Goal: Task Accomplishment & Management: Use online tool/utility

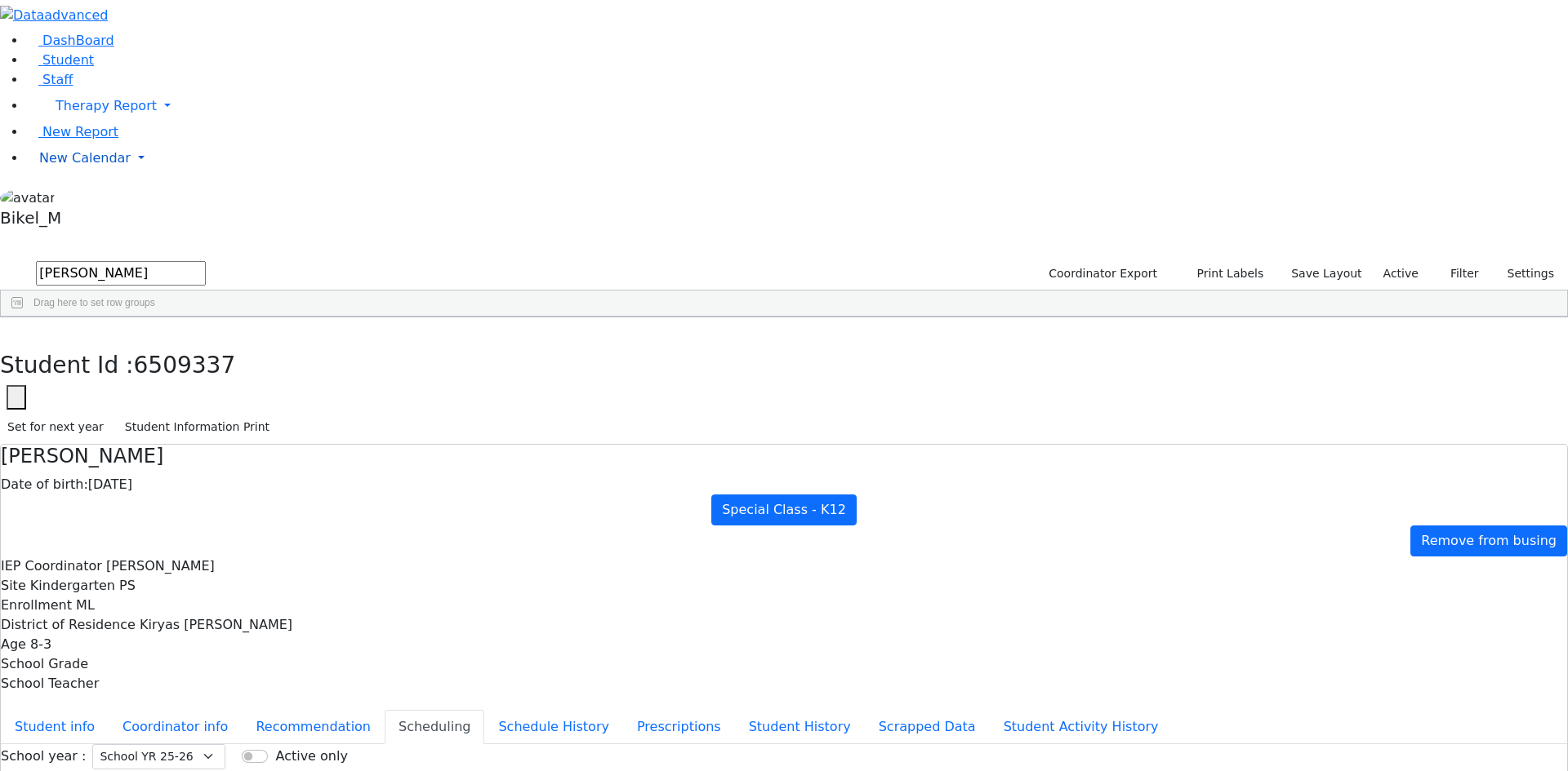
click at [102, 166] on span "New Calendar" at bounding box center [85, 158] width 92 height 16
click at [99, 218] on span "Teacher Report" at bounding box center [88, 210] width 98 height 16
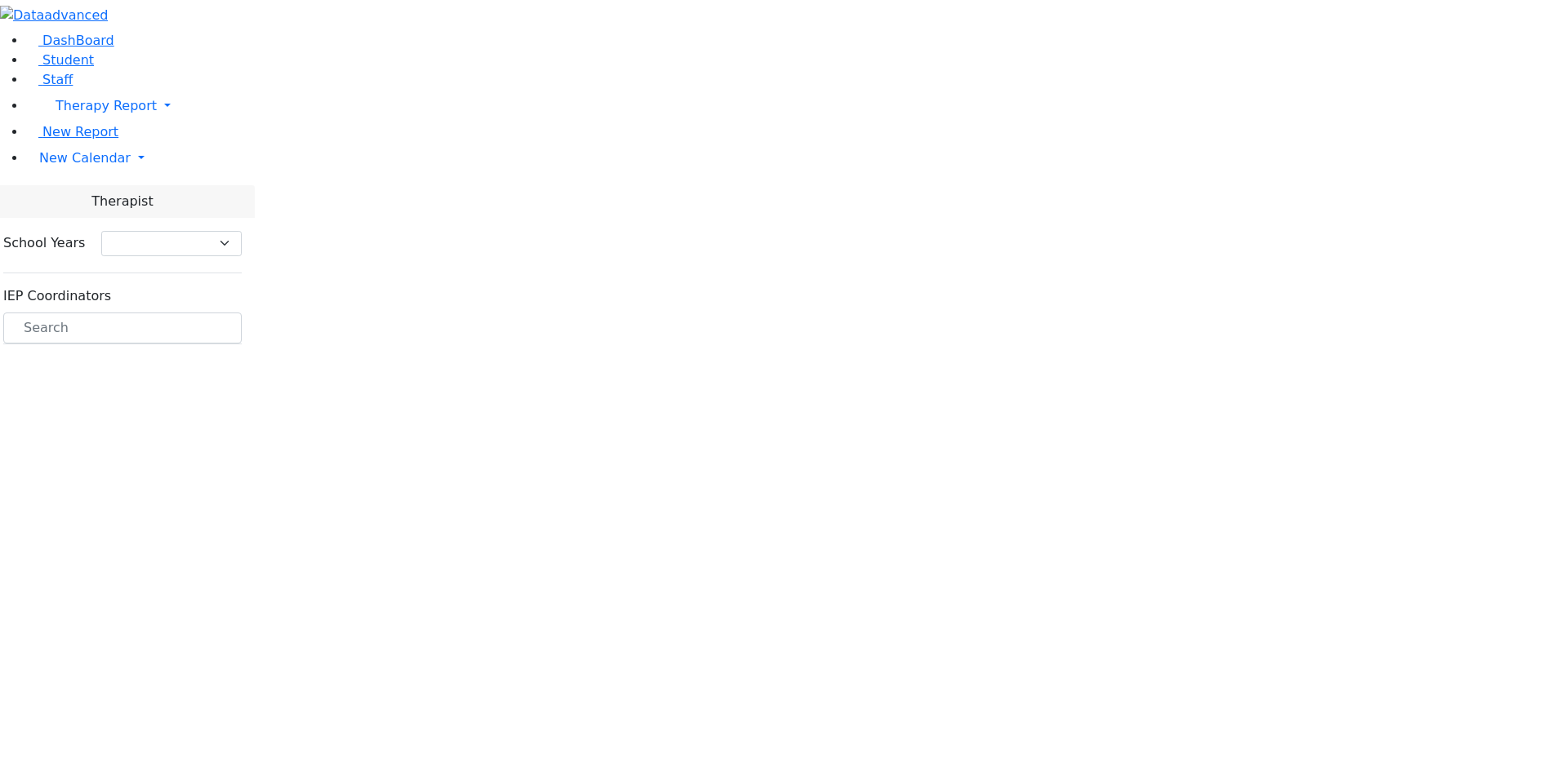
select select "212"
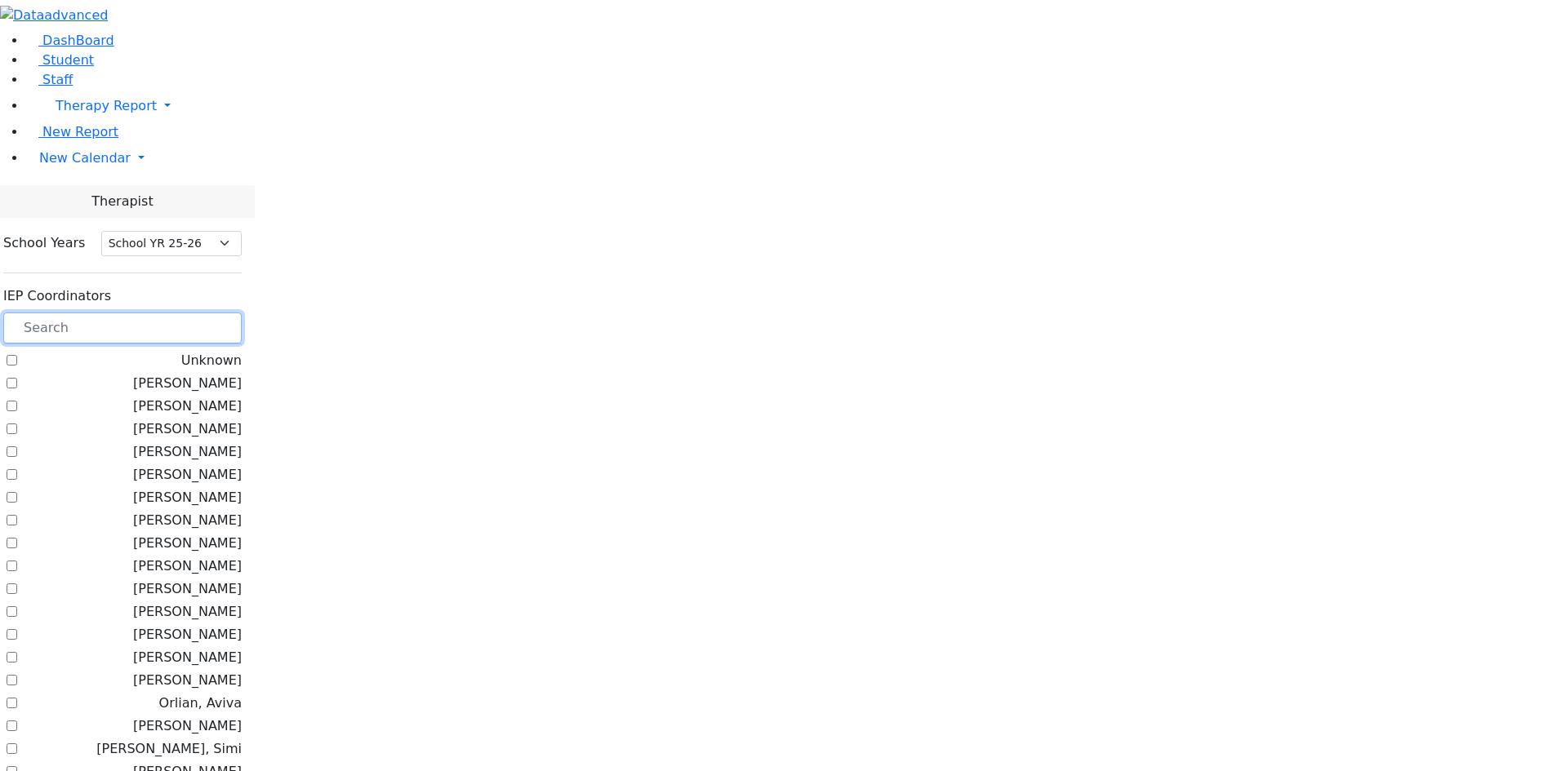
click at [241, 312] on input "text" at bounding box center [122, 328] width 238 height 31
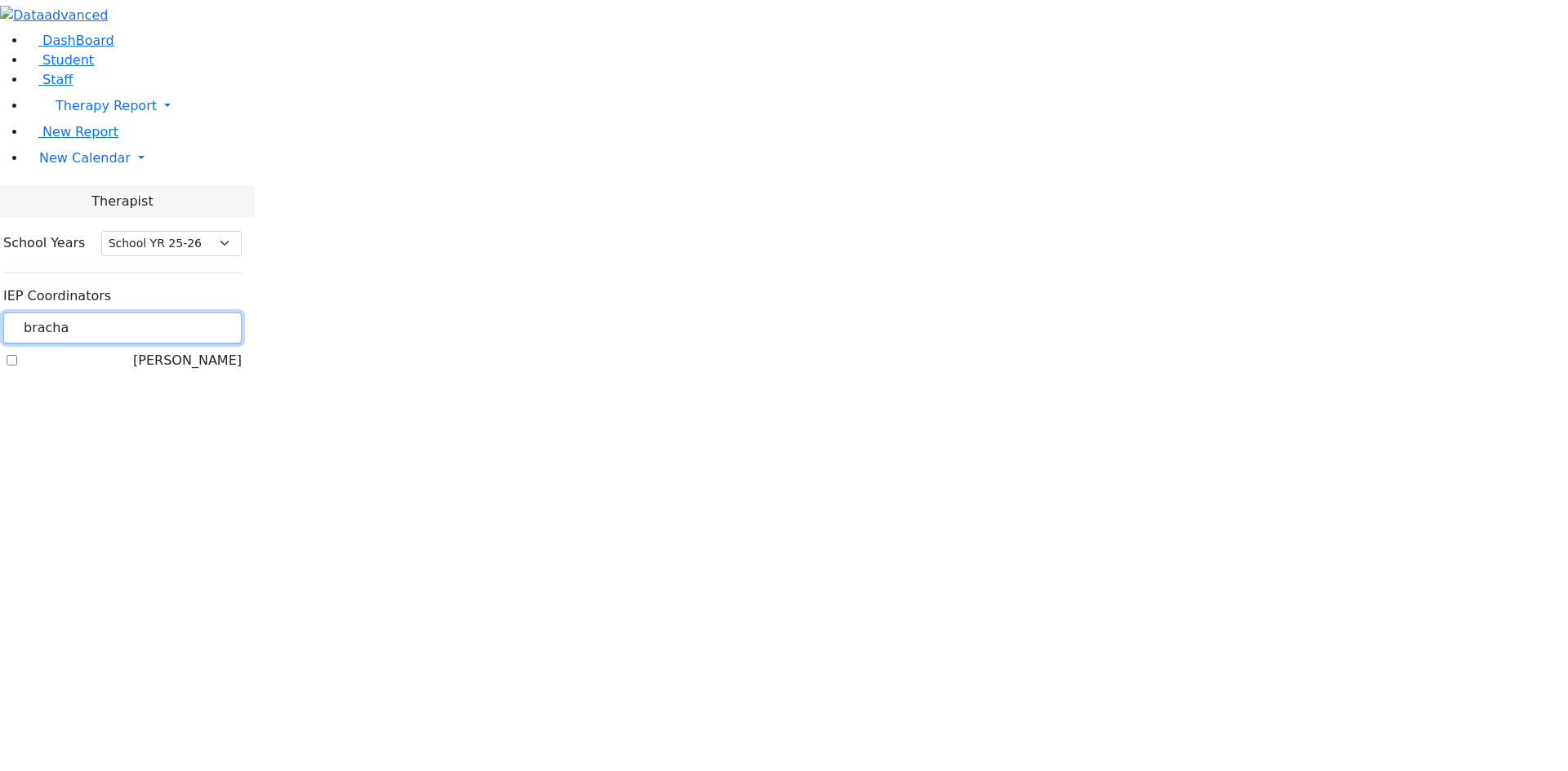
type input "bracha"
click at [220, 351] on label "Peymer Bracha" at bounding box center [188, 360] width 108 height 19
click at [17, 355] on input "Peymer Bracha" at bounding box center [11, 360] width 10 height 10
checkbox input "true"
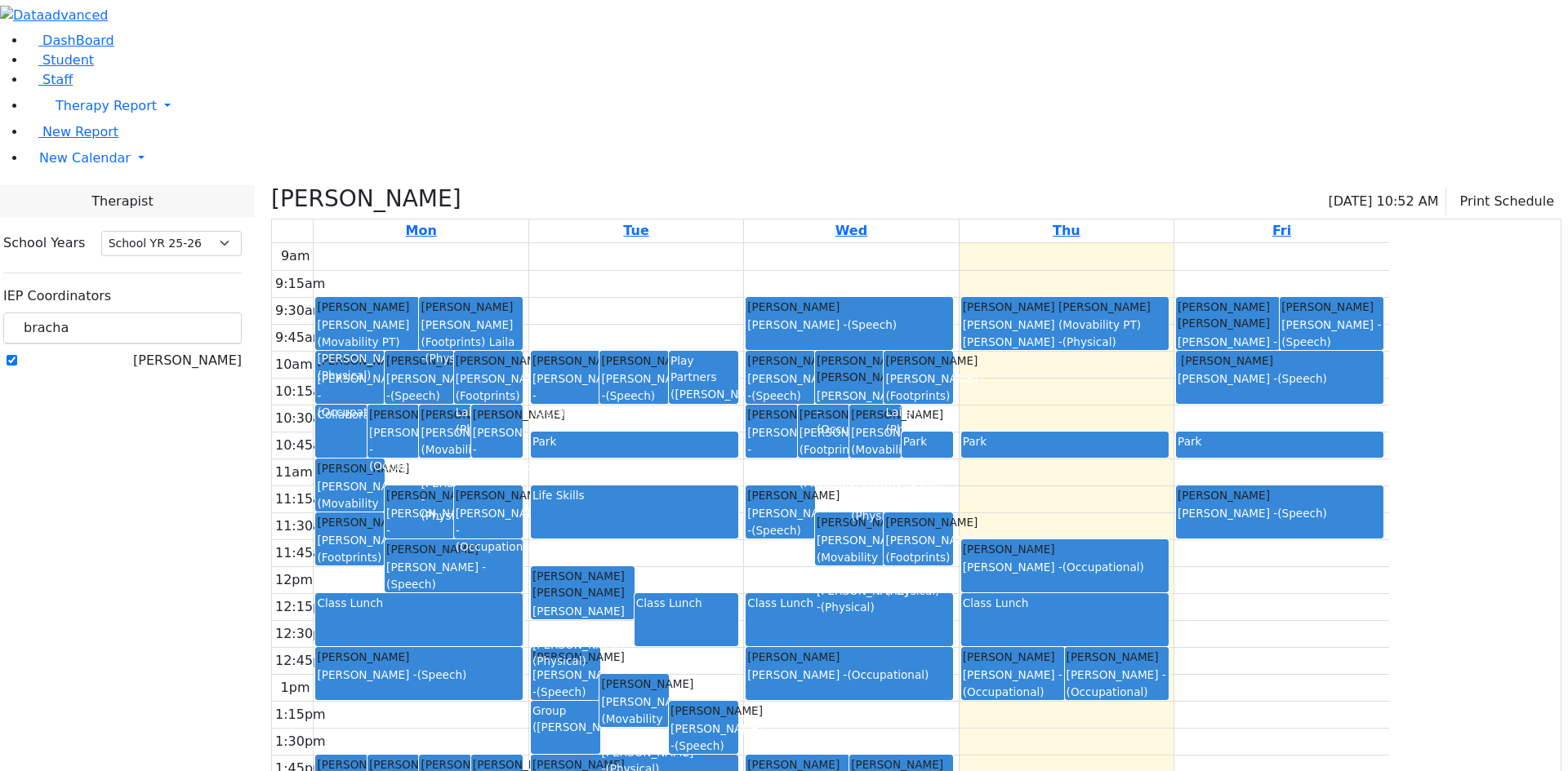
click at [1031, 542] on div "9am 9:15am 9:30am 9:45am 10am 10:15am 10:30am 10:45am 11am 11:15am 11:30am 11:4…" at bounding box center [831, 566] width 1117 height 646
click at [1183, 577] on div "9am 9:15am 9:30am 9:45am 10am 10:15am 10:30am 10:45am 11am 11:15am 11:30am 11:4…" at bounding box center [831, 566] width 1117 height 646
click at [1389, 580] on div "9am 9:15am 9:30am 9:45am 10am 10:15am 10:30am 10:45am 11am 11:15am 11:30am 11:4…" at bounding box center [831, 566] width 1117 height 646
click at [1389, 627] on div "9am 9:15am 9:30am 9:45am 10am 10:15am 10:30am 10:45am 11am 11:15am 11:30am 11:4…" at bounding box center [831, 566] width 1117 height 646
click at [1345, 680] on div "9am 9:15am 9:30am 9:45am 10am 10:15am 10:30am 10:45am 11am 11:15am 11:30am 11:4…" at bounding box center [831, 566] width 1117 height 646
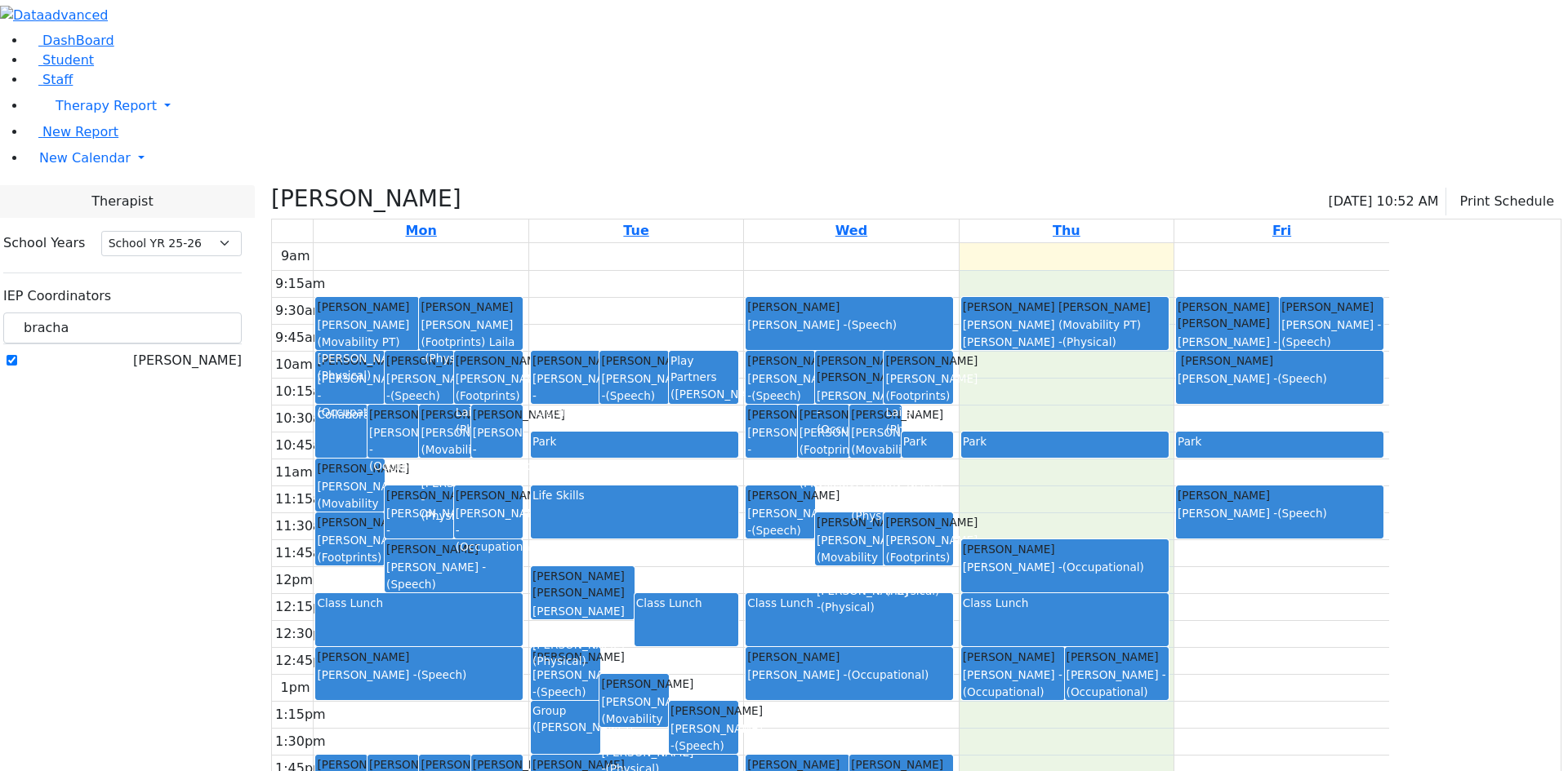
drag, startPoint x: 1307, startPoint y: 713, endPoint x: 1169, endPoint y: 121, distance: 607.9
click at [1169, 243] on div "9am 9:15am 9:30am 9:45am 10am 10:15am 10:30am 10:45am 11am 11:15am 11:30am 11:4…" at bounding box center [831, 566] width 1117 height 646
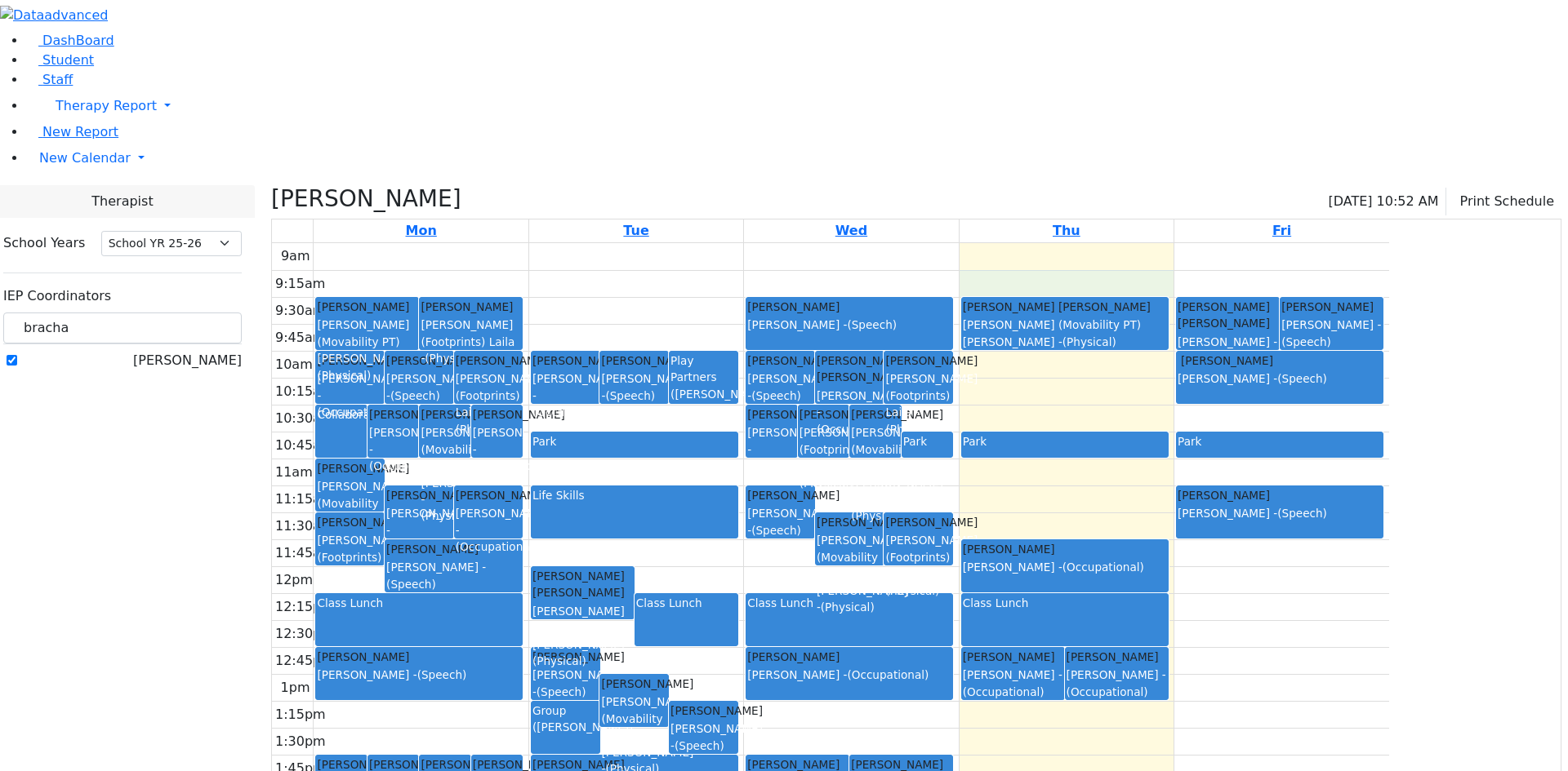
click at [1182, 243] on div "9am 9:15am 9:30am 9:45am 10am 10:15am 10:30am 10:45am 11am 11:15am 11:30am 11:4…" at bounding box center [831, 566] width 1117 height 646
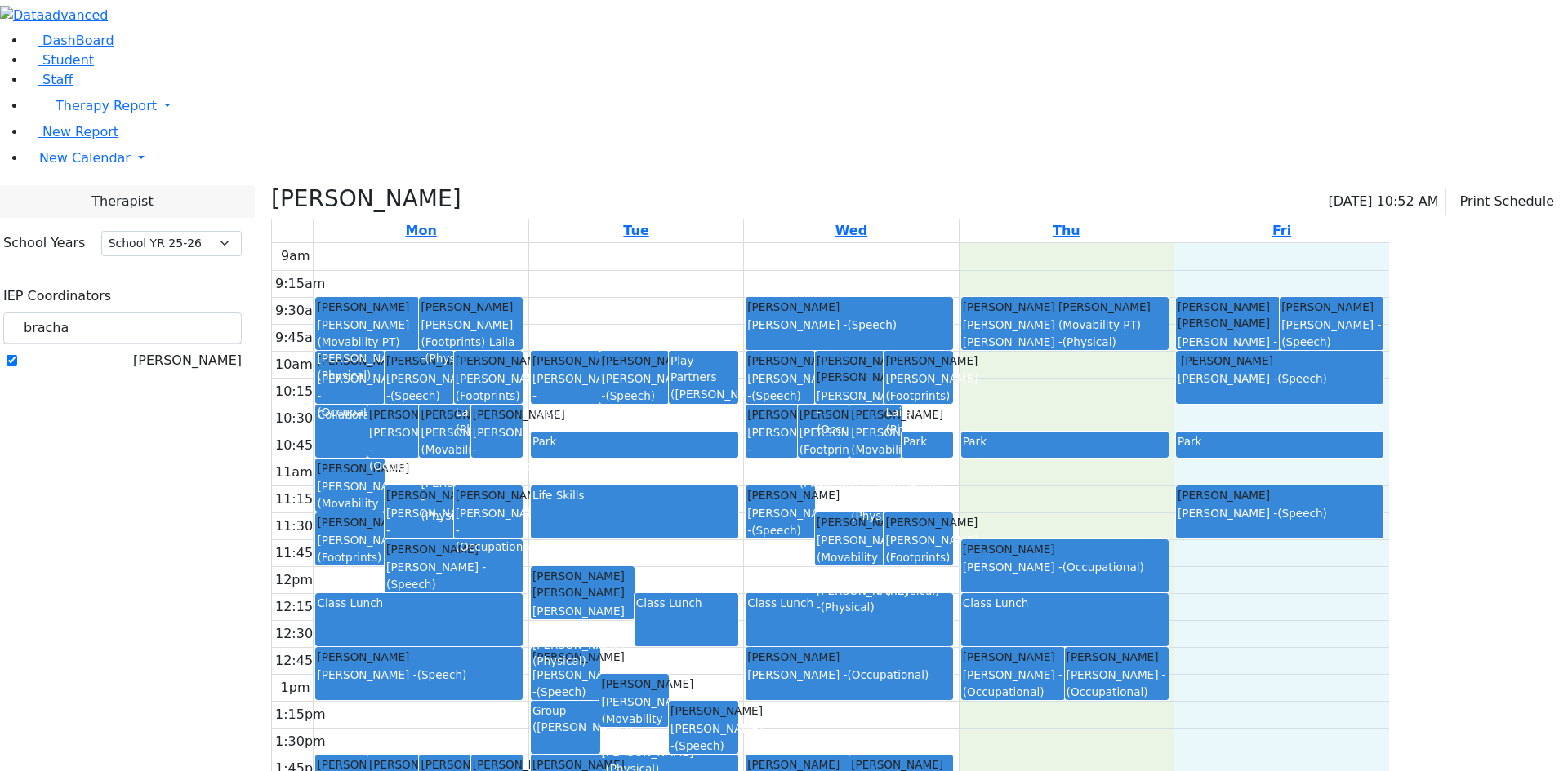
drag, startPoint x: 1182, startPoint y: 98, endPoint x: 1457, endPoint y: 699, distance: 660.9
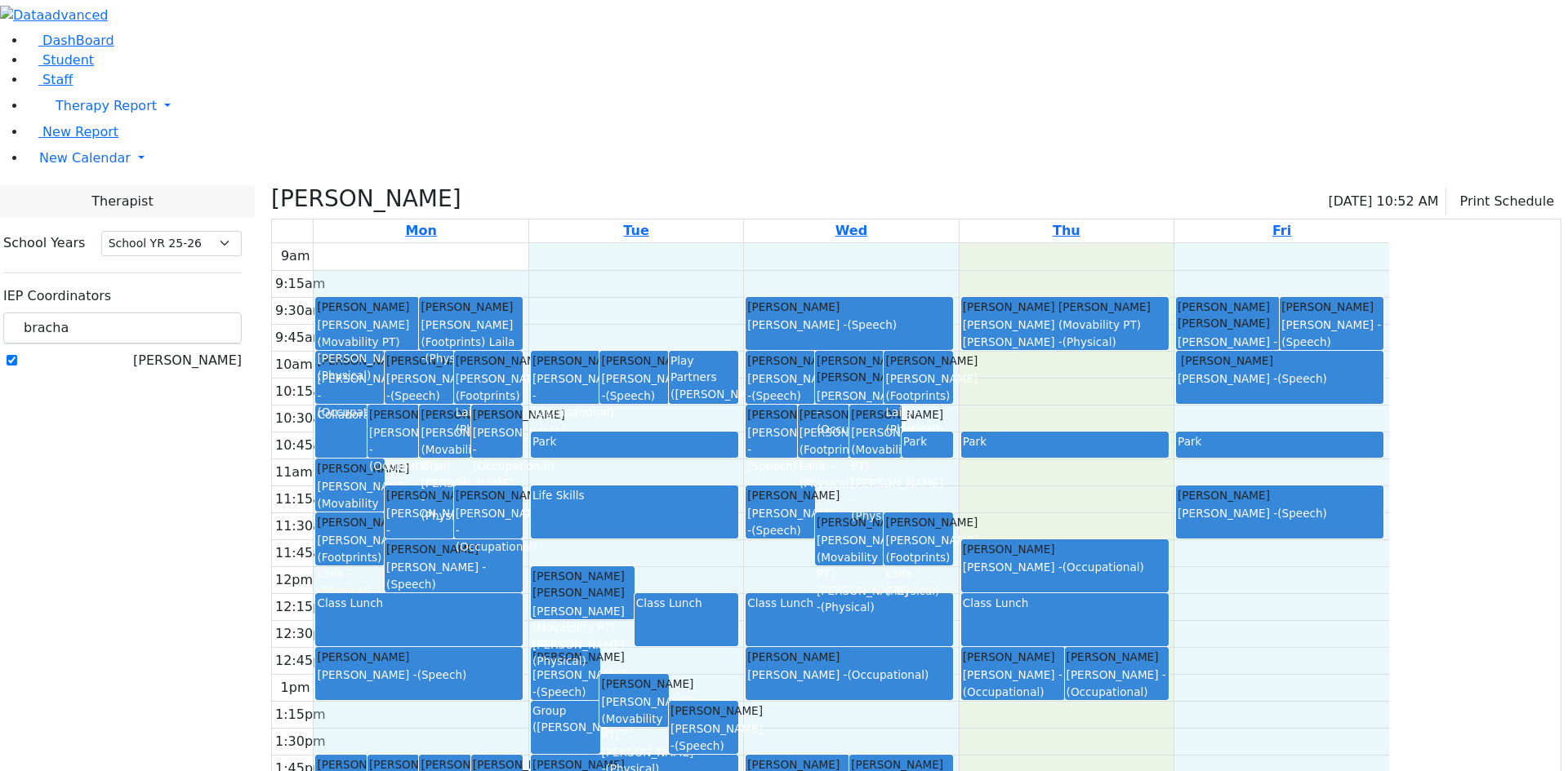
drag, startPoint x: 1450, startPoint y: 701, endPoint x: 595, endPoint y: 100, distance: 1045.1
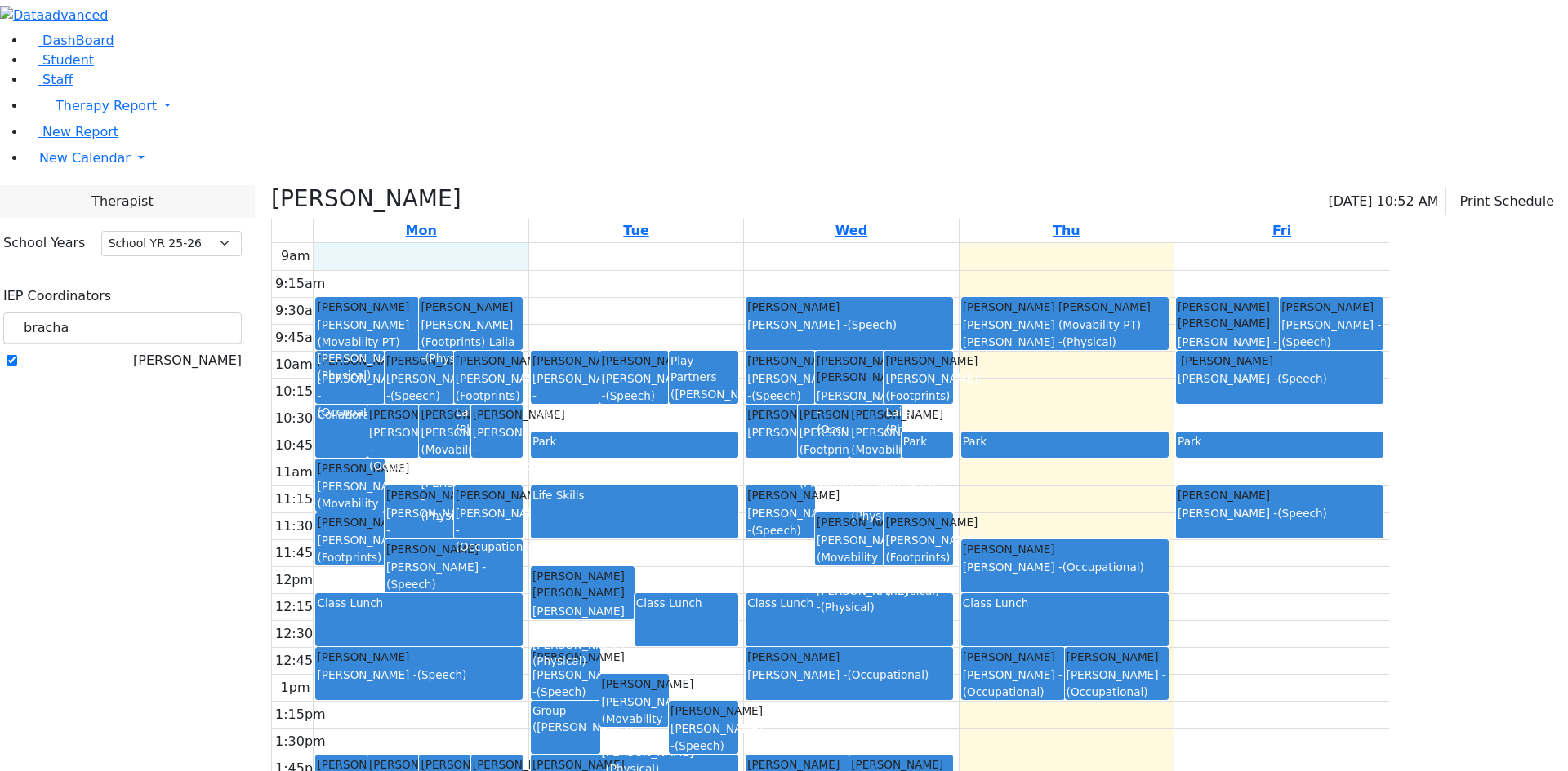
click at [595, 243] on div "9am 9:15am 9:30am 9:45am 10am 10:15am 10:30am 10:45am 11am 11:15am 11:30am 11:4…" at bounding box center [831, 566] width 1117 height 646
click at [599, 720] on div "(Matsri, Miriam)" at bounding box center [565, 727] width 66 height 17
click at [599, 703] on div "Group (Matsri, Miriam)" at bounding box center [565, 728] width 66 height 51
click at [599, 703] on div "Group" at bounding box center [565, 711] width 66 height 17
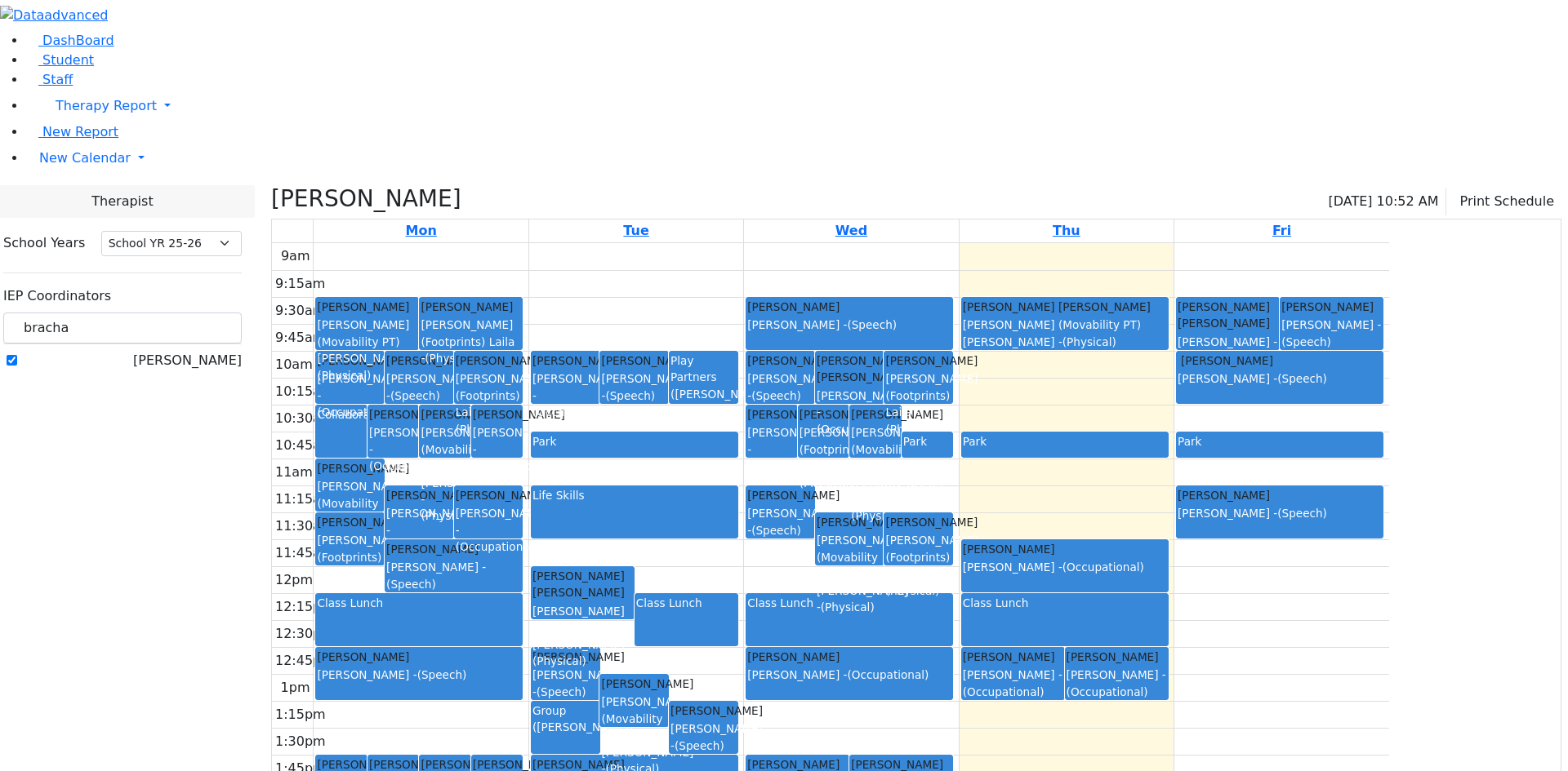
click at [599, 703] on div "Group" at bounding box center [565, 711] width 66 height 17
click at [706, 465] on div "9am 9:15am 9:30am 9:45am 10am 10:15am 10:30am 10:45am 11am 11:15am 11:30am 11:4…" at bounding box center [831, 566] width 1117 height 646
drag, startPoint x: 706, startPoint y: 465, endPoint x: 688, endPoint y: 150, distance: 315.5
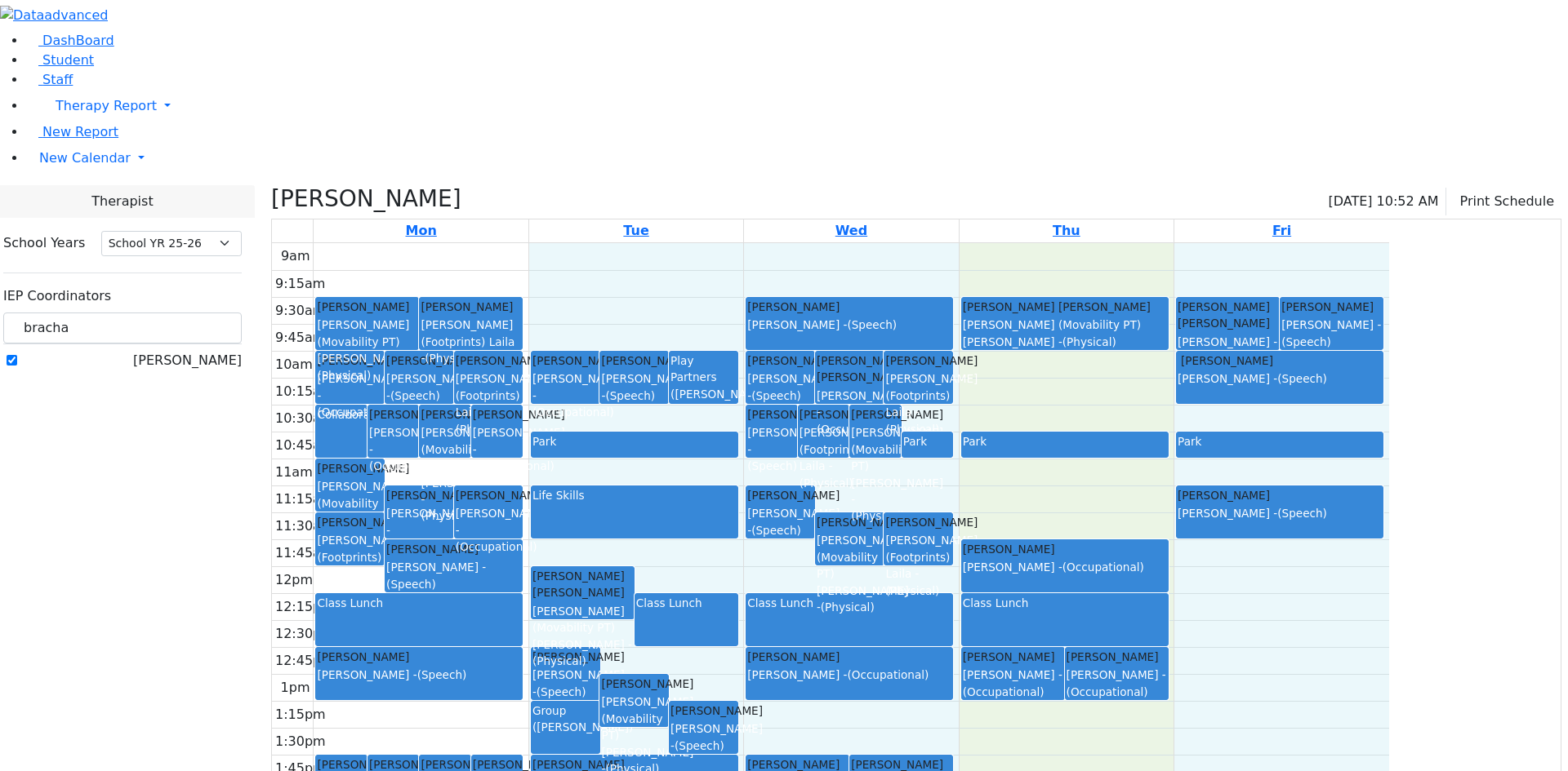
drag, startPoint x: 784, startPoint y: 90, endPoint x: 1472, endPoint y: 710, distance: 926.1
click at [1389, 710] on div "9am 9:15am 9:30am 9:45am 10am 10:15am 10:30am 10:45am 11am 11:15am 11:30am 11:4…" at bounding box center [831, 566] width 1117 height 646
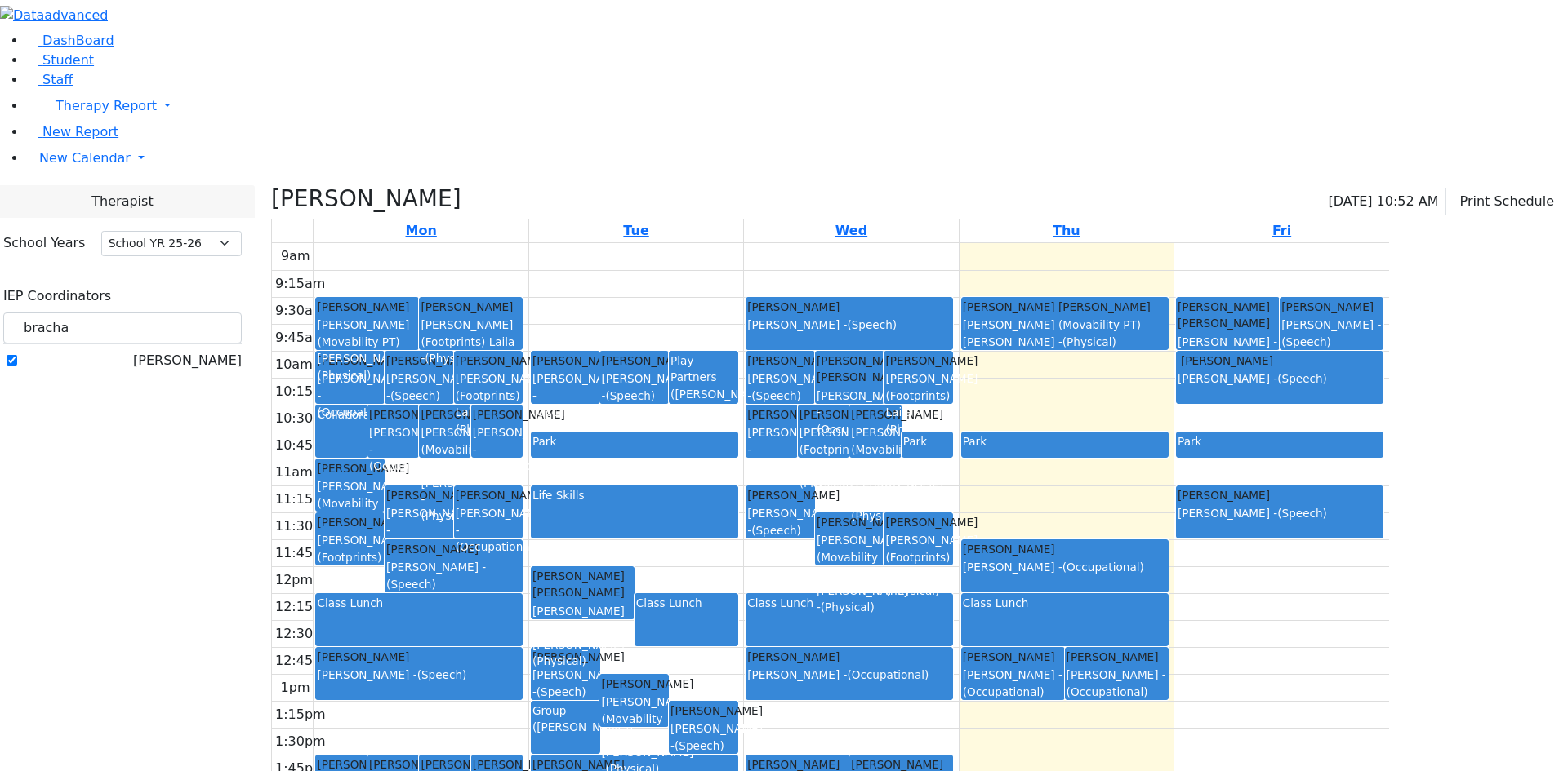
drag, startPoint x: 1472, startPoint y: 710, endPoint x: 453, endPoint y: 66, distance: 1205.4
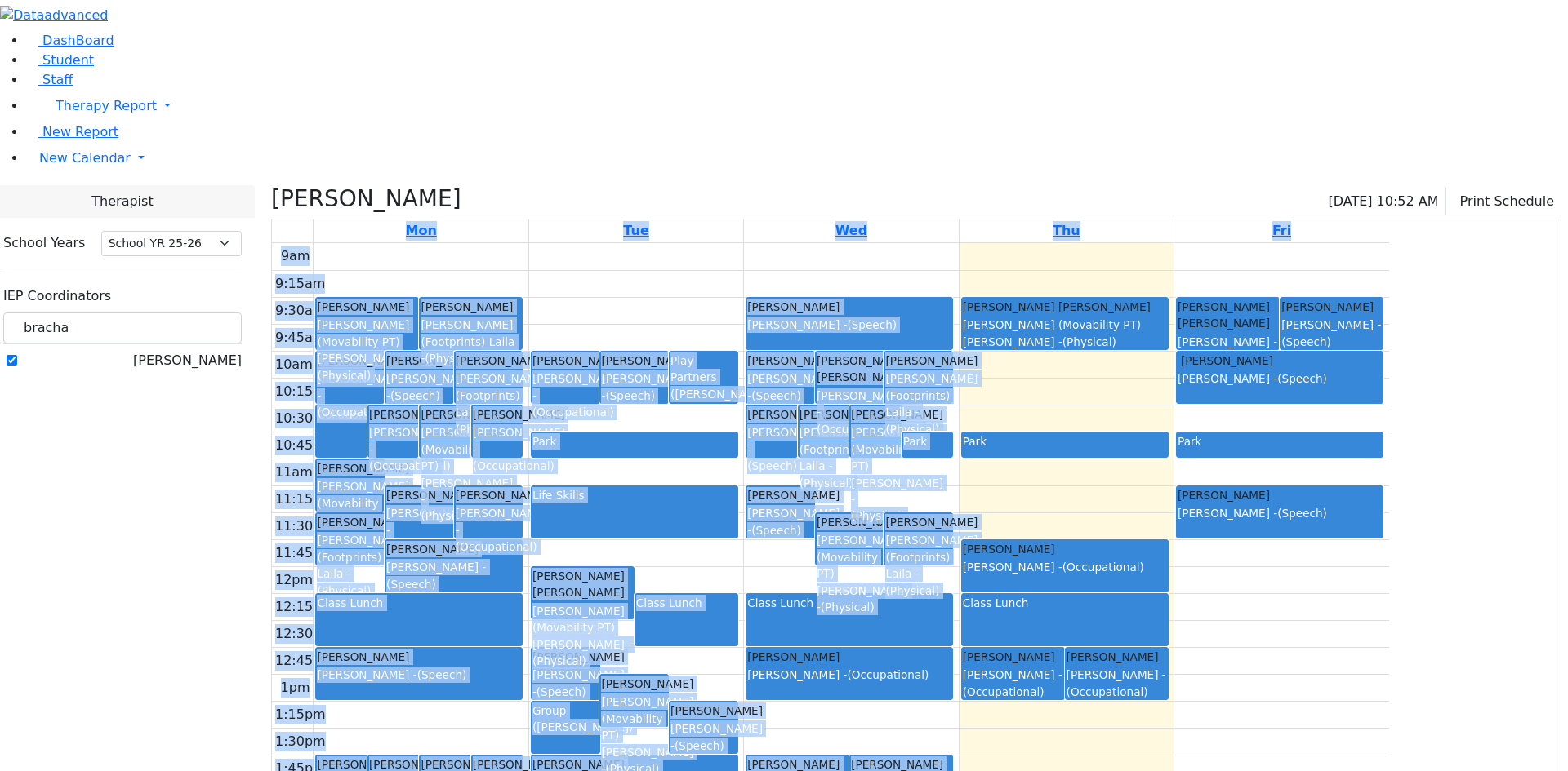
drag, startPoint x: 453, startPoint y: 66, endPoint x: 974, endPoint y: 470, distance: 659.3
click at [974, 470] on table "Mon Tue Wed Thu Fri 9am 9:15am 9:30am 9:45am 10am 10:15am 10:30am 10:45am 11am …" at bounding box center [916, 555] width 1291 height 672
click at [951, 595] on div "Class Lunch" at bounding box center [849, 620] width 204 height 51
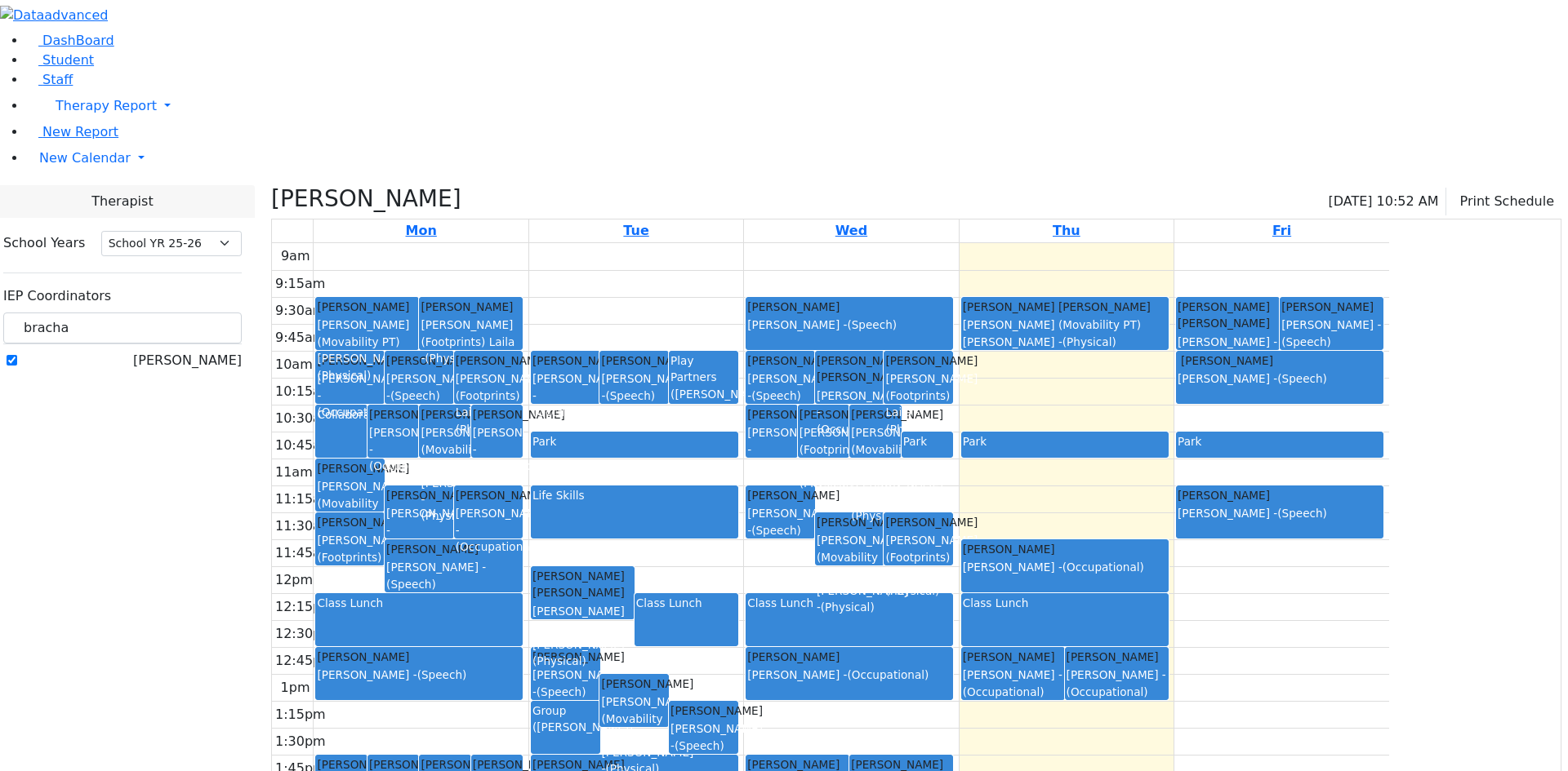
click at [926, 433] on div "Mezei Henny Epstein Chava - (Speech) Samet Diny Krausz (Footprints) Laila - (Ph…" at bounding box center [851, 566] width 214 height 646
click at [896, 402] on div "9am 9:15am 9:30am 9:45am 10am 10:15am 10:30am 10:45am 11am 11:15am 11:30am 11:4…" at bounding box center [831, 566] width 1117 height 646
click at [737, 535] on div at bounding box center [634, 537] width 206 height 6
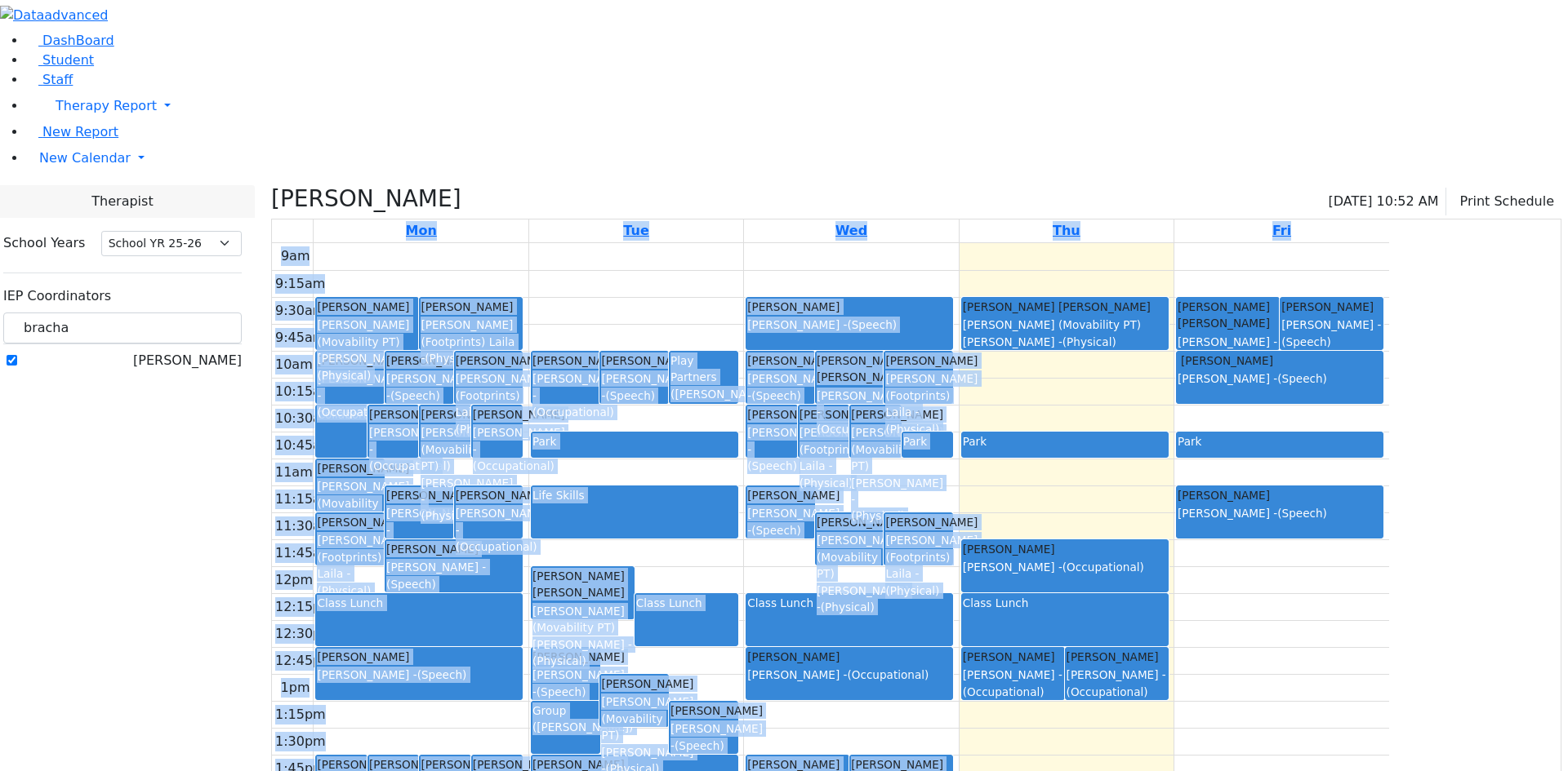
click at [790, 243] on div "9am 9:15am 9:30am 9:45am 10am 10:15am 10:30am 10:45am 11am 11:15am 11:30am 11:4…" at bounding box center [831, 566] width 1117 height 646
click at [1389, 716] on div "9am 9:15am 9:30am 9:45am 10am 10:15am 10:30am 10:45am 11am 11:15am 11:30am 11:4…" at bounding box center [831, 566] width 1117 height 646
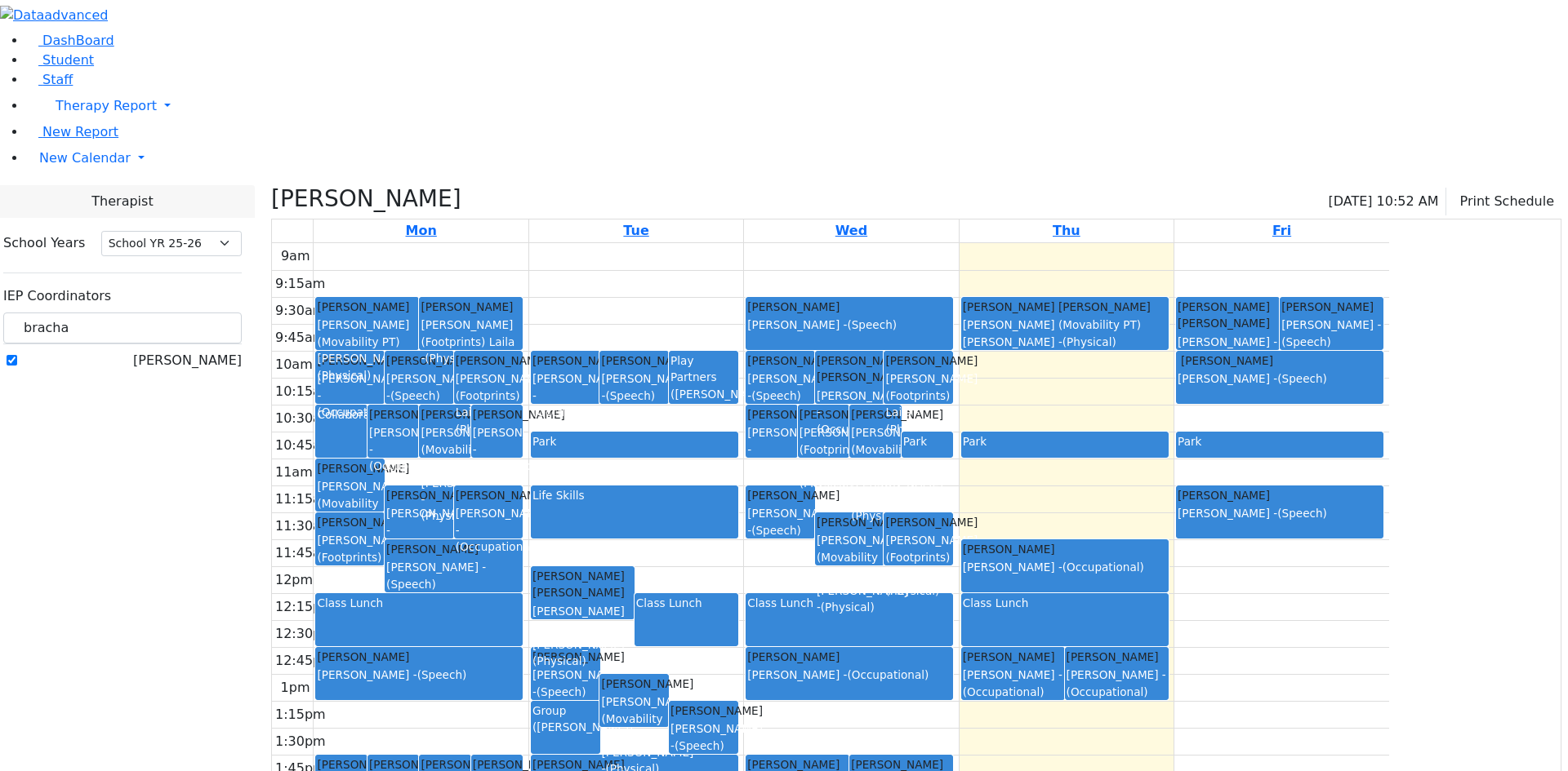
click at [1389, 679] on div "9am 9:15am 9:30am 9:45am 10am 10:15am 10:30am 10:45am 11am 11:15am 11:30am 11:4…" at bounding box center [831, 566] width 1117 height 646
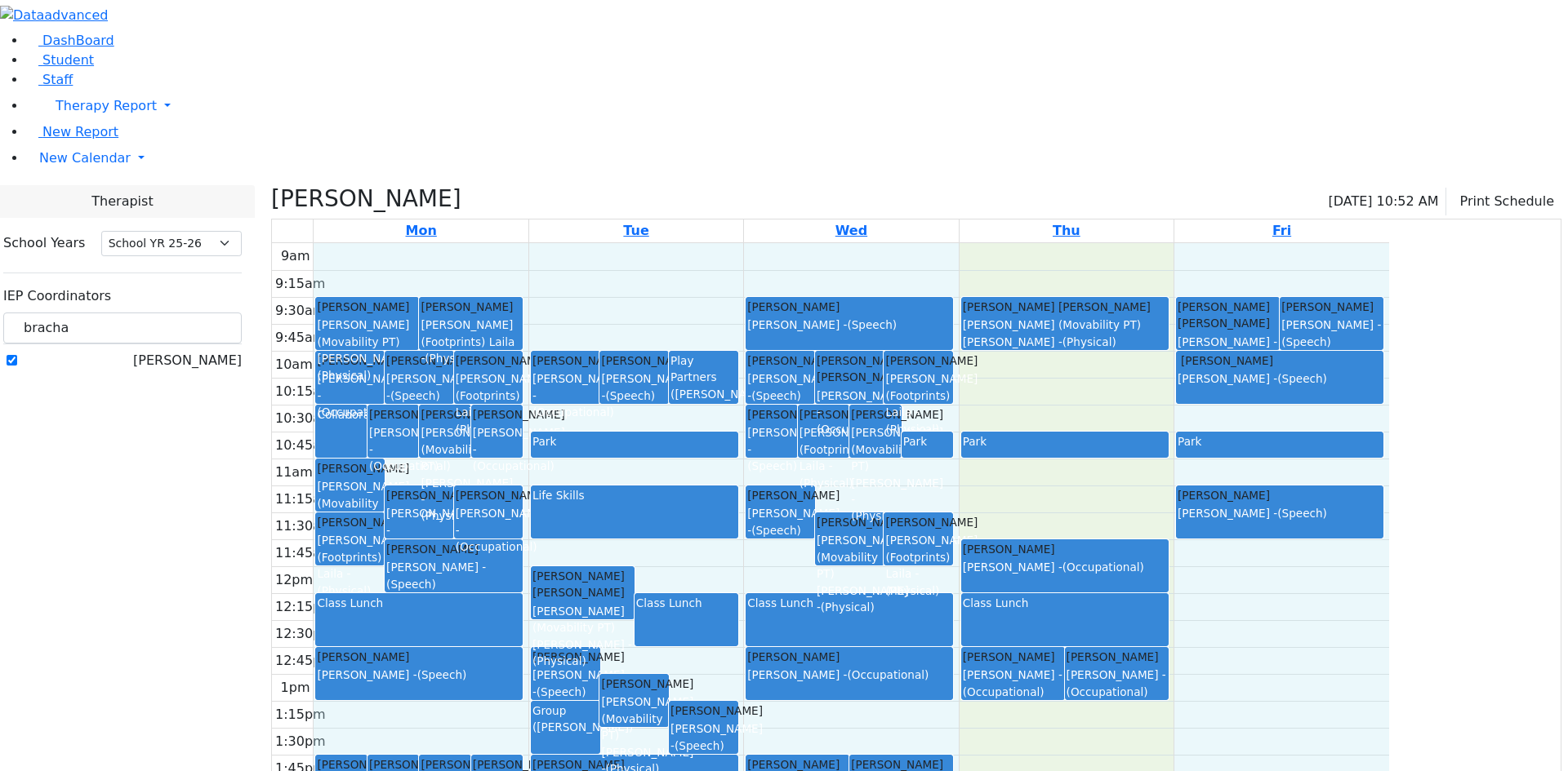
drag, startPoint x: 1484, startPoint y: 706, endPoint x: 498, endPoint y: 83, distance: 1166.3
click at [498, 243] on div "9am 9:15am 9:30am 9:45am 10am 10:15am 10:30am 10:45am 11am 11:15am 11:30am 11:4…" at bounding box center [831, 566] width 1117 height 646
drag, startPoint x: 544, startPoint y: 85, endPoint x: 1357, endPoint y: 699, distance: 1018.8
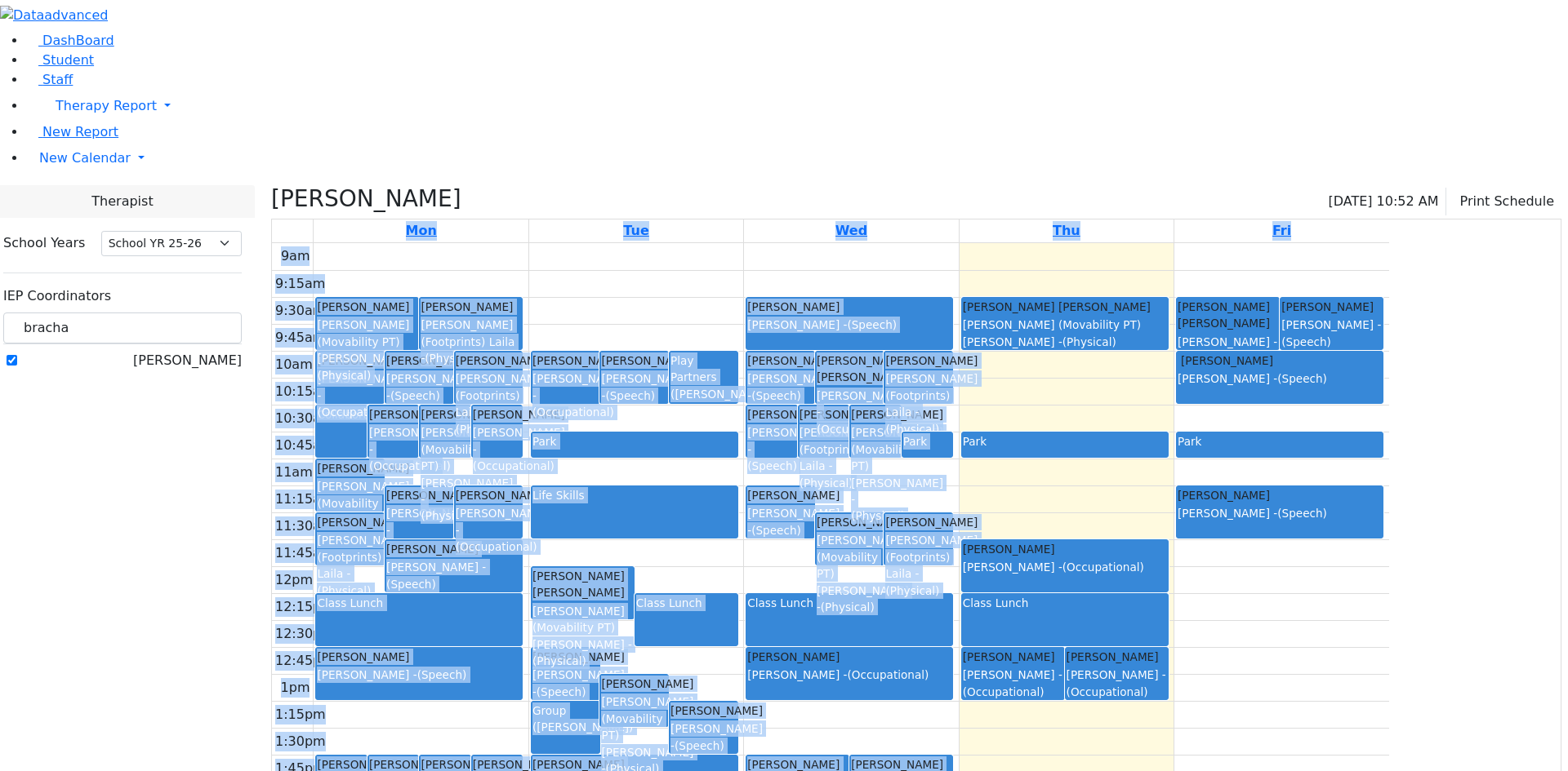
click at [1323, 673] on div "9am 9:15am 9:30am 9:45am 10am 10:15am 10:30am 10:45am 11am 11:15am 11:30am 11:4…" at bounding box center [831, 566] width 1117 height 646
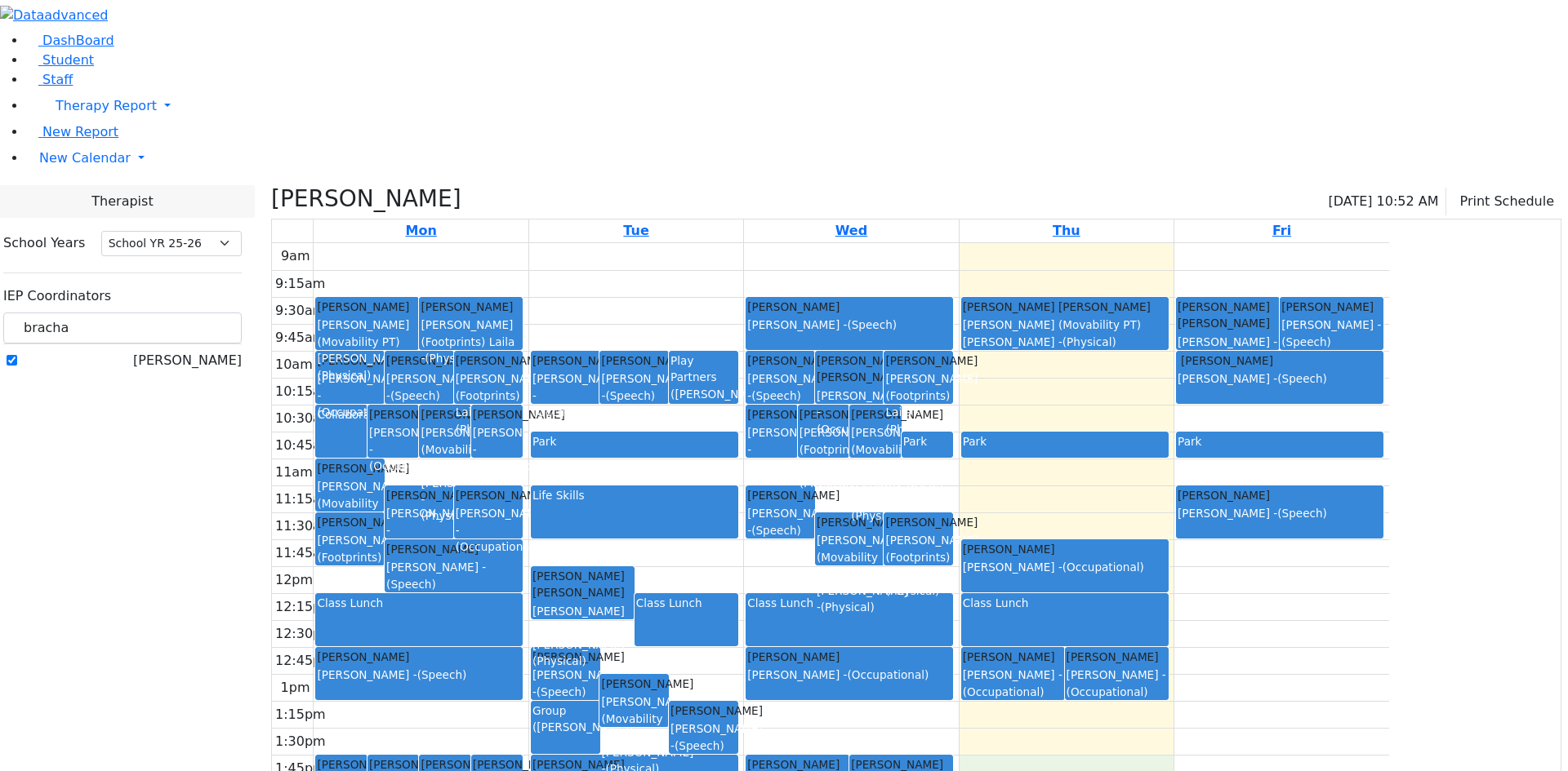
click at [1290, 615] on div "9am 9:15am 9:30am 9:45am 10am 10:15am 10:30am 10:45am 11am 11:15am 11:30am 11:4…" at bounding box center [831, 566] width 1117 height 646
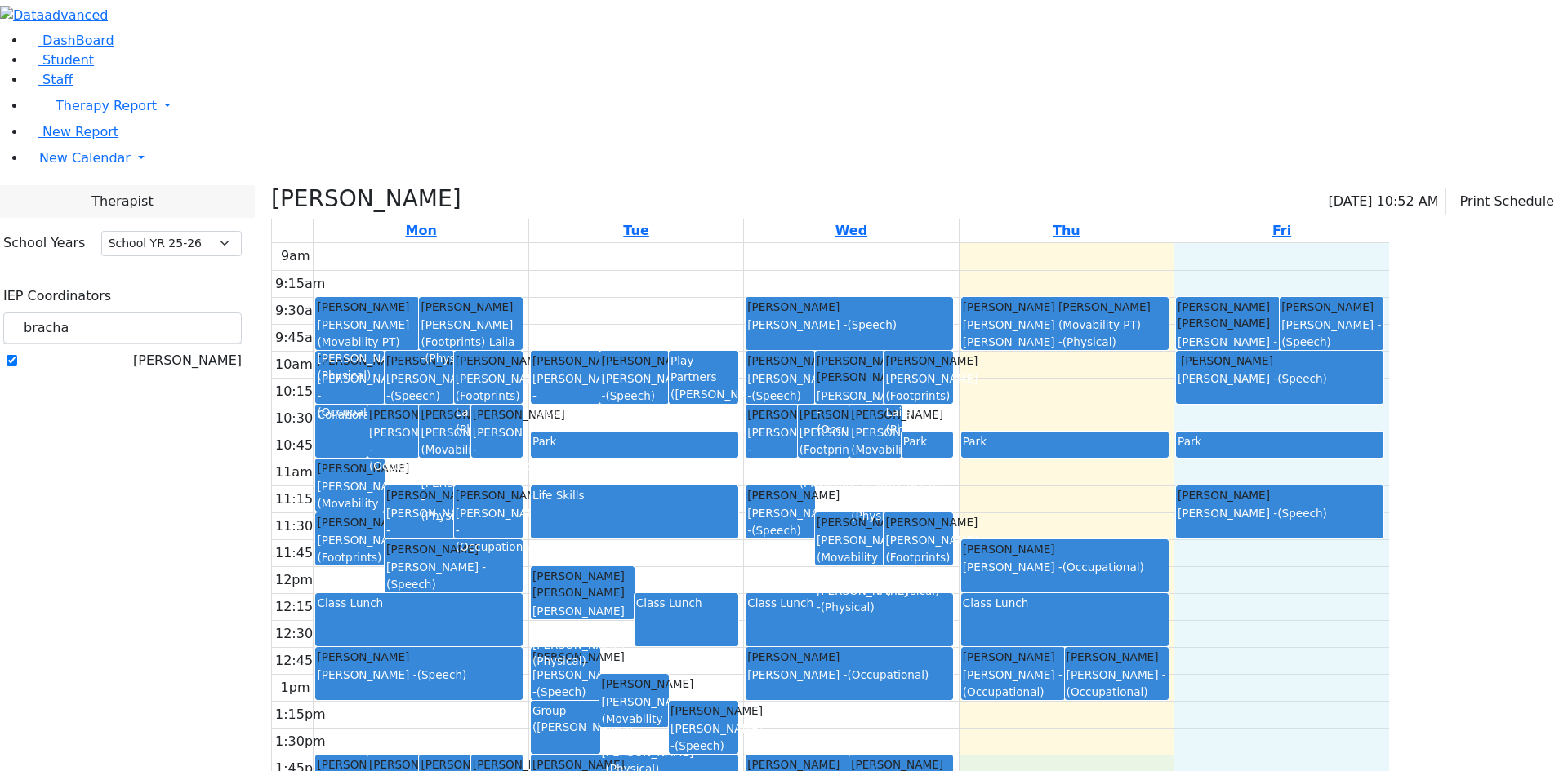
drag, startPoint x: 1293, startPoint y: 609, endPoint x: 1418, endPoint y: 699, distance: 154.0
drag, startPoint x: 1419, startPoint y: 722, endPoint x: 1333, endPoint y: 590, distance: 157.5
drag, startPoint x: 1317, startPoint y: 555, endPoint x: 1420, endPoint y: 724, distance: 197.9
click at [1389, 724] on div "9am 9:15am 9:30am 9:45am 10am 10:15am 10:30am 10:45am 11am 11:15am 11:30am 11:4…" at bounding box center [831, 566] width 1117 height 646
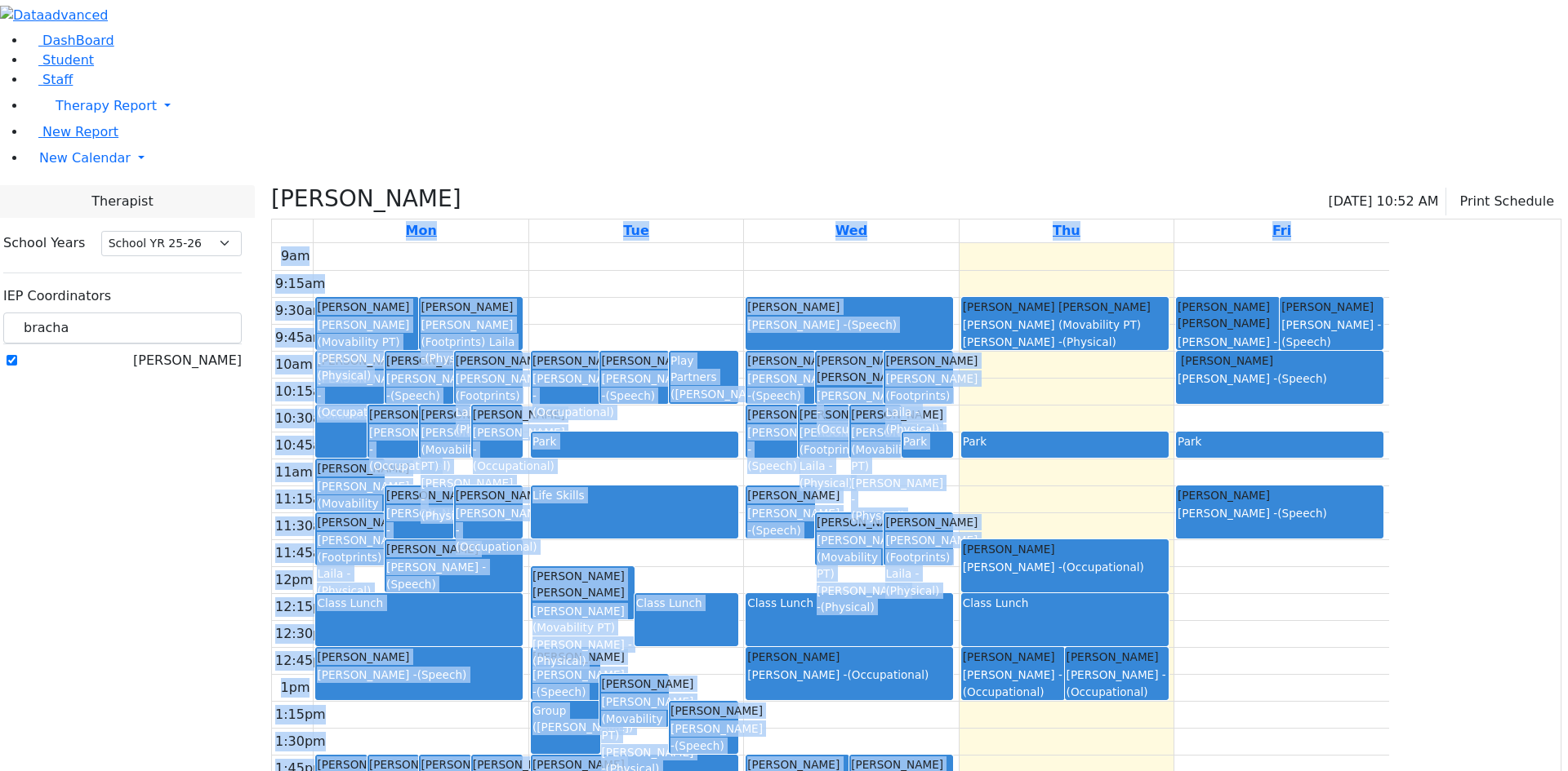
click at [868, 243] on div "9am 9:15am 9:30am 9:45am 10am 10:15am 10:30am 10:45am 11am 11:15am 11:30am 11:4…" at bounding box center [831, 566] width 1117 height 646
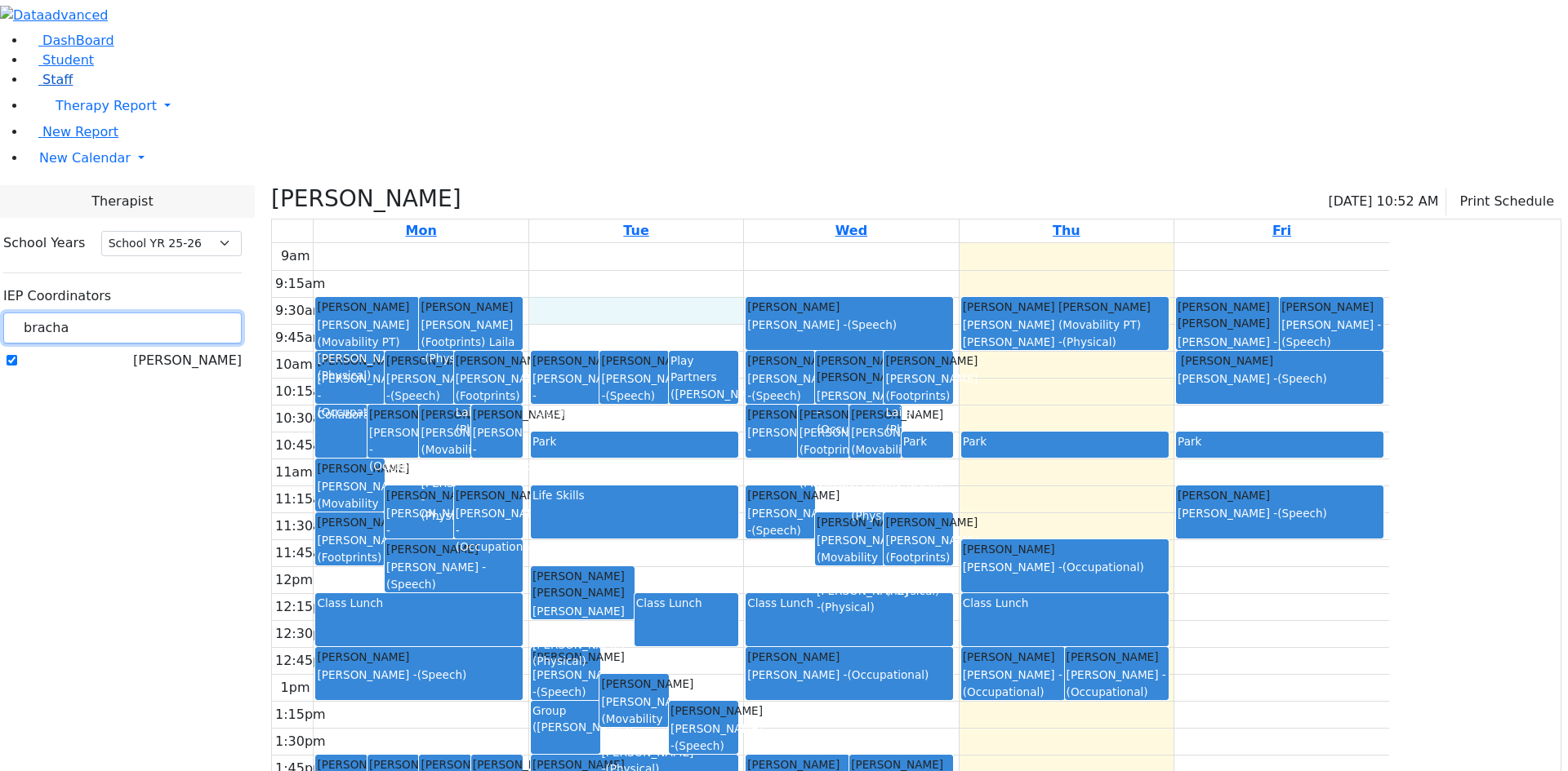
drag, startPoint x: 272, startPoint y: 147, endPoint x: 165, endPoint y: 152, distance: 107.1
click at [165, 152] on div "DashBoard Student Staff Therapy Report Student Old Calendar Report" at bounding box center [784, 445] width 1568 height 890
type input "gord"
click at [210, 351] on label "[PERSON_NAME]" at bounding box center [188, 360] width 108 height 19
click at [17, 355] on input "[PERSON_NAME]" at bounding box center [11, 360] width 10 height 10
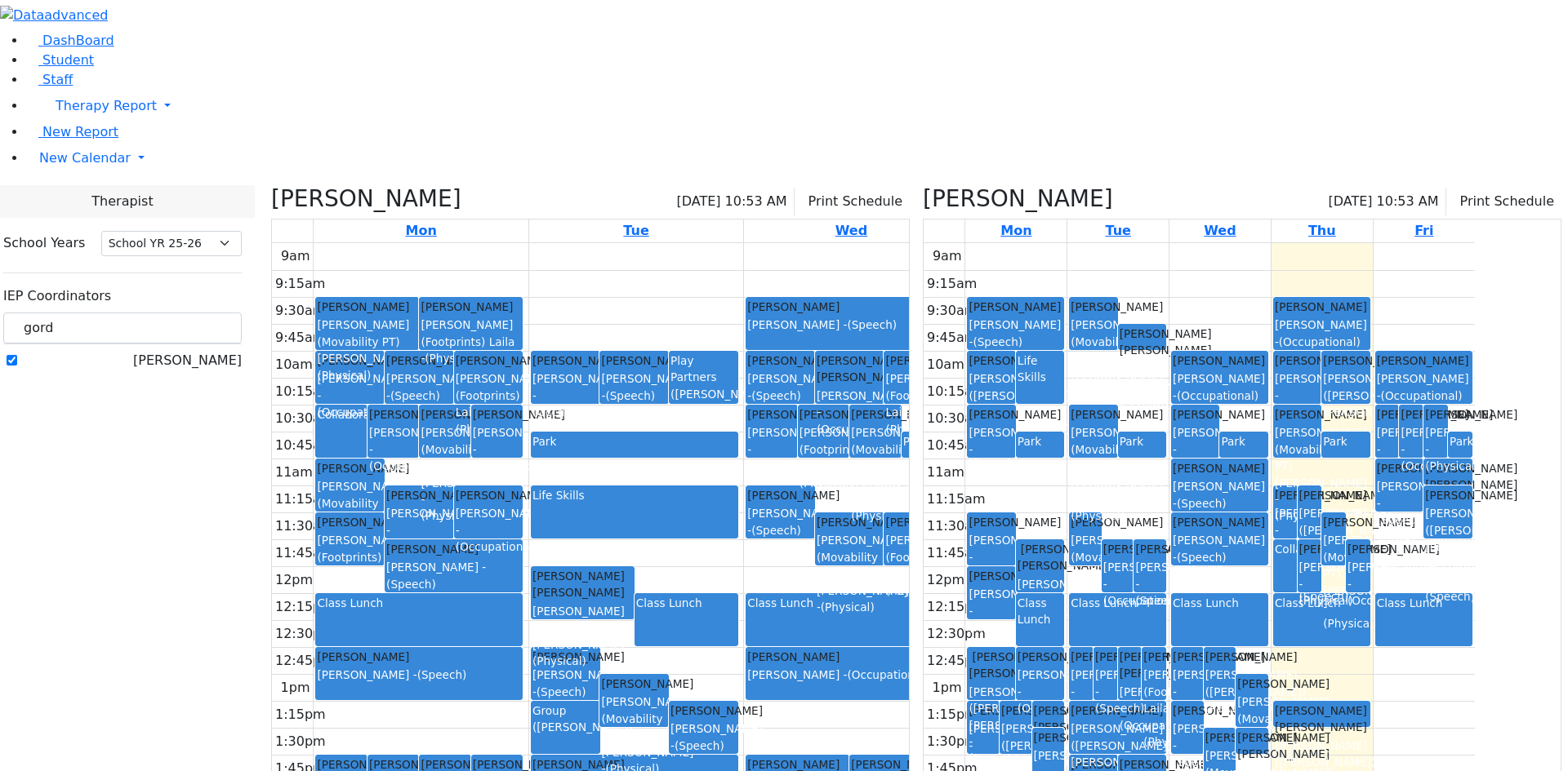
click at [210, 351] on label "[PERSON_NAME]" at bounding box center [188, 360] width 108 height 19
click at [17, 355] on input "[PERSON_NAME]" at bounding box center [11, 360] width 10 height 10
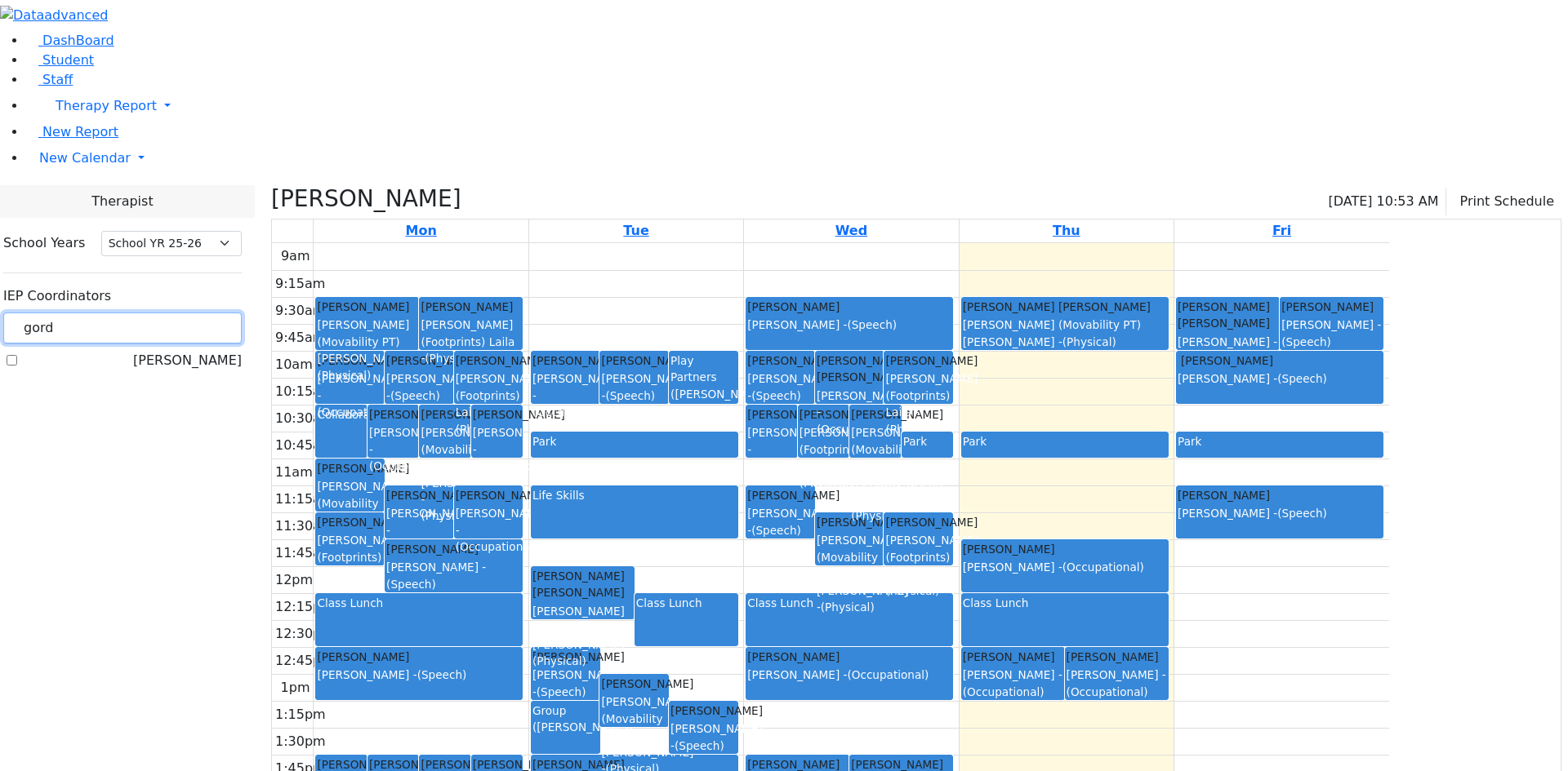
drag, startPoint x: 266, startPoint y: 133, endPoint x: 208, endPoint y: 140, distance: 58.4
click at [208, 312] on input "gord" at bounding box center [122, 328] width 238 height 31
click at [205, 351] on label "[PERSON_NAME]" at bounding box center [188, 360] width 108 height 19
click at [17, 355] on input "[PERSON_NAME]" at bounding box center [11, 360] width 10 height 10
checkbox input "true"
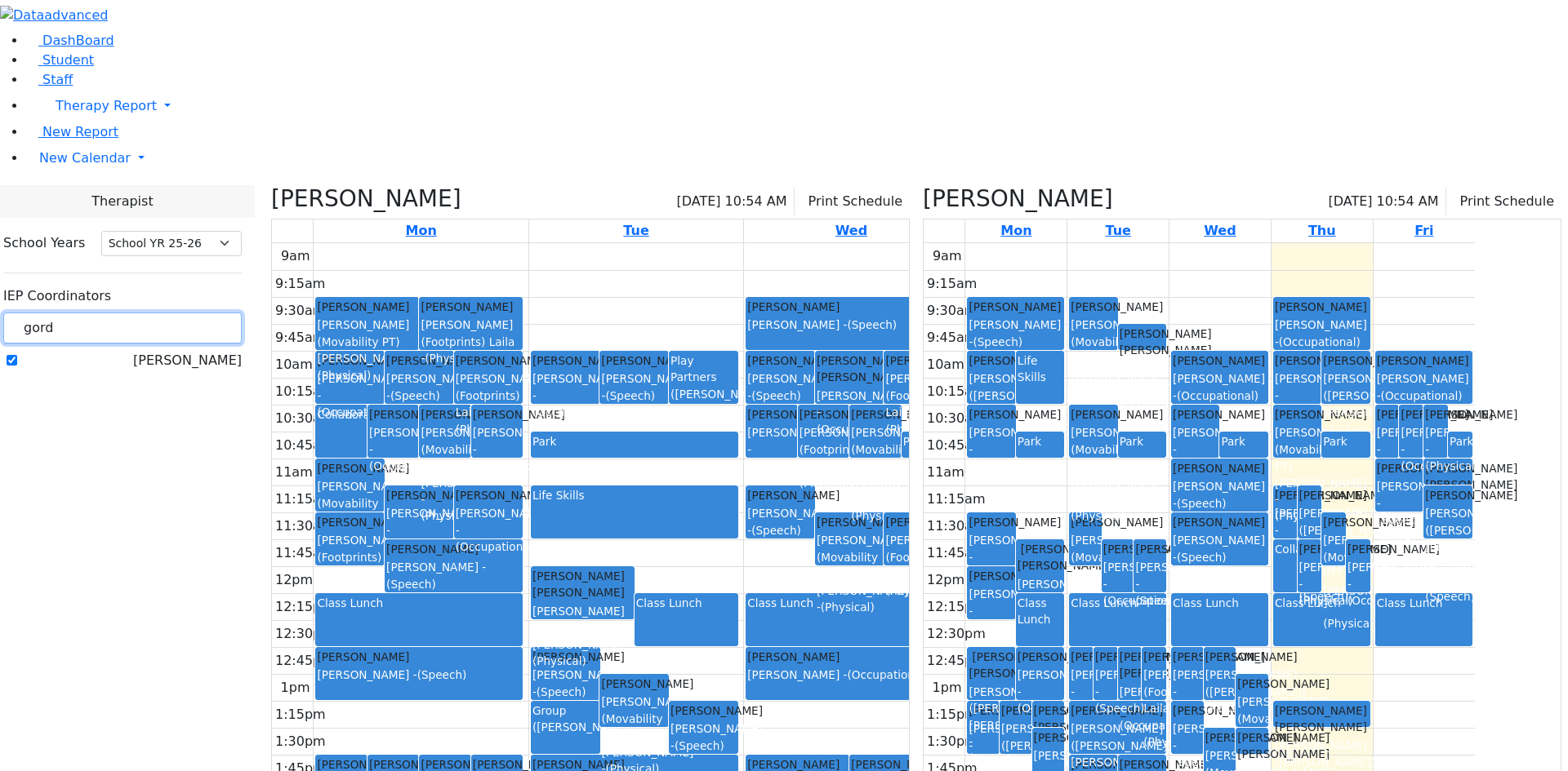
drag, startPoint x: 263, startPoint y: 140, endPoint x: 202, endPoint y: 146, distance: 61.3
click at [202, 312] on div "gord" at bounding box center [122, 328] width 238 height 32
type input "simi"
click at [207, 351] on label "[PERSON_NAME], Simi" at bounding box center [168, 360] width 146 height 19
click at [17, 355] on input "[PERSON_NAME], Simi" at bounding box center [11, 360] width 10 height 10
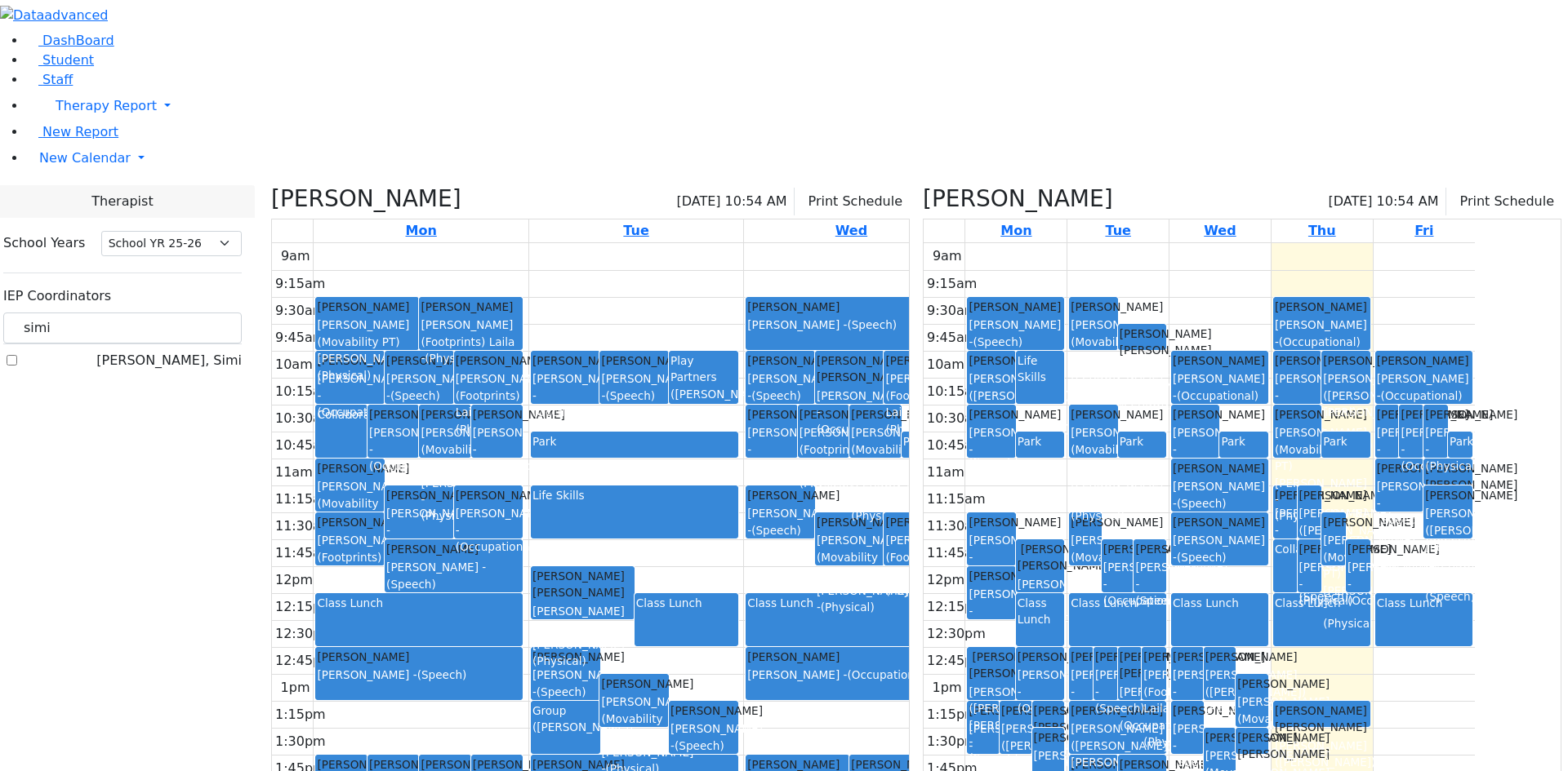
checkbox input "true"
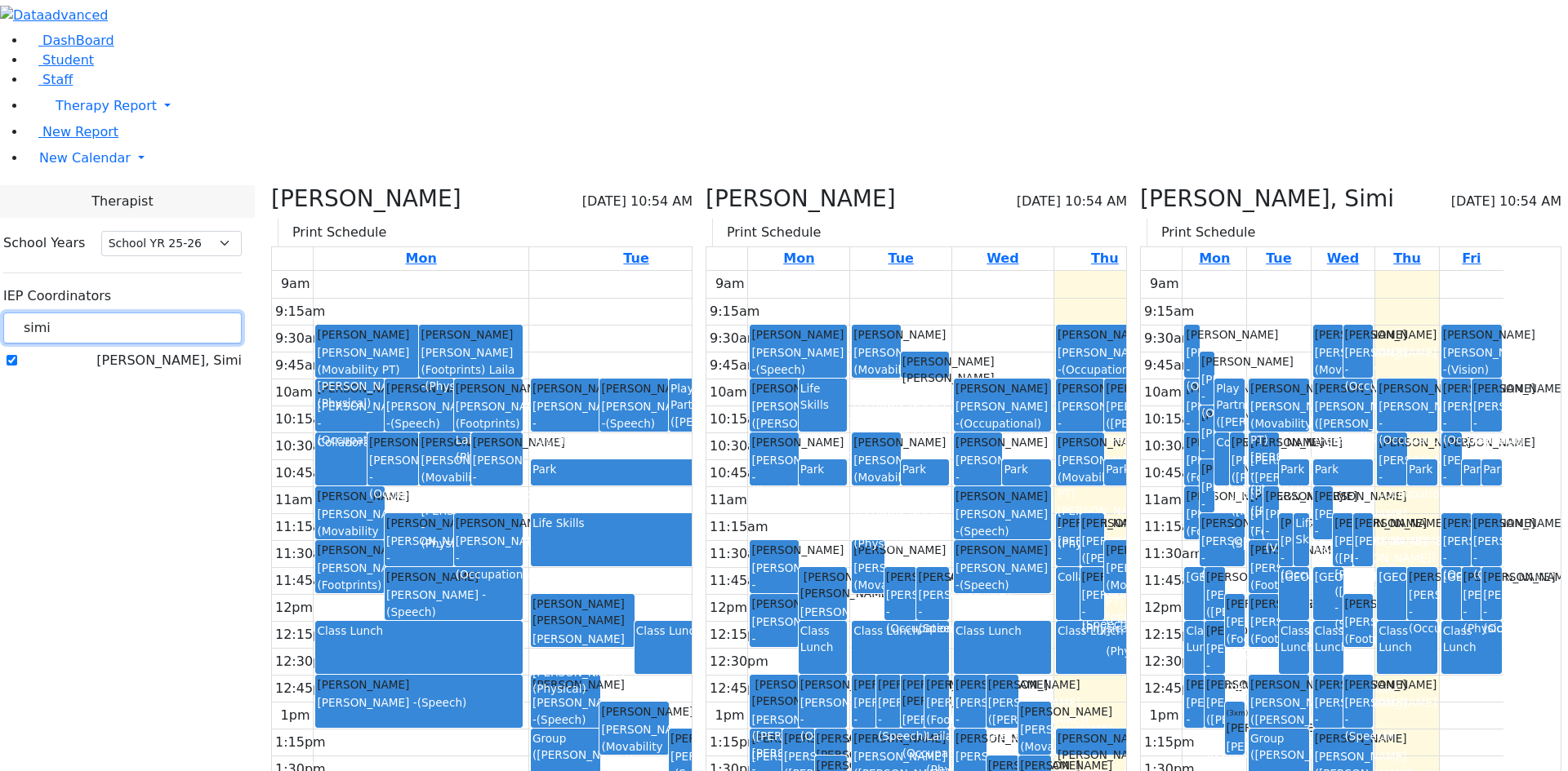
drag, startPoint x: 287, startPoint y: 155, endPoint x: 211, endPoint y: 153, distance: 76.0
click at [211, 312] on input "simi" at bounding box center [122, 328] width 238 height 31
type input "est"
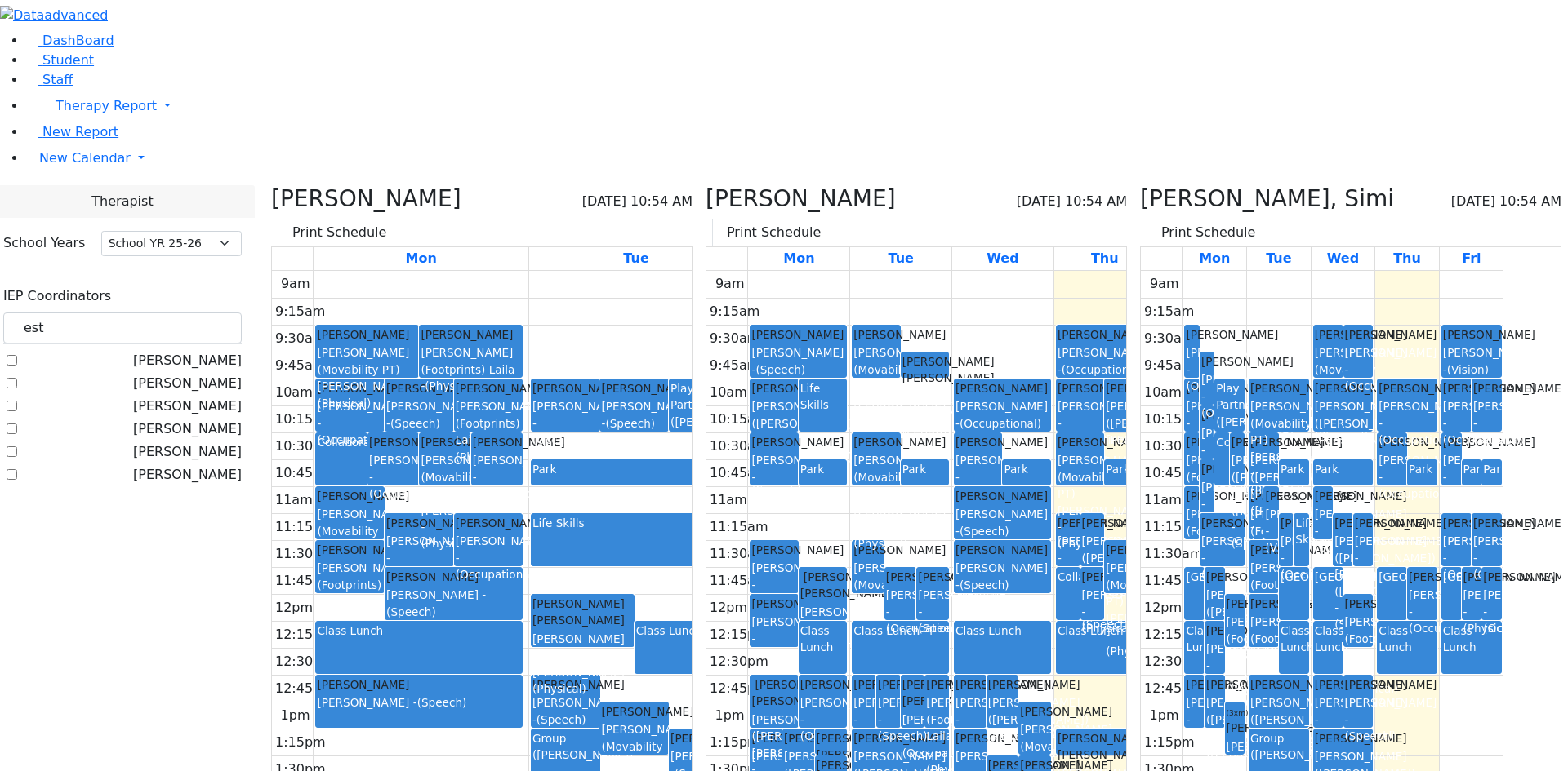
click at [206, 465] on label "[PERSON_NAME]" at bounding box center [188, 474] width 108 height 19
click at [17, 469] on input "[PERSON_NAME]" at bounding box center [11, 474] width 10 height 10
checkbox input "true"
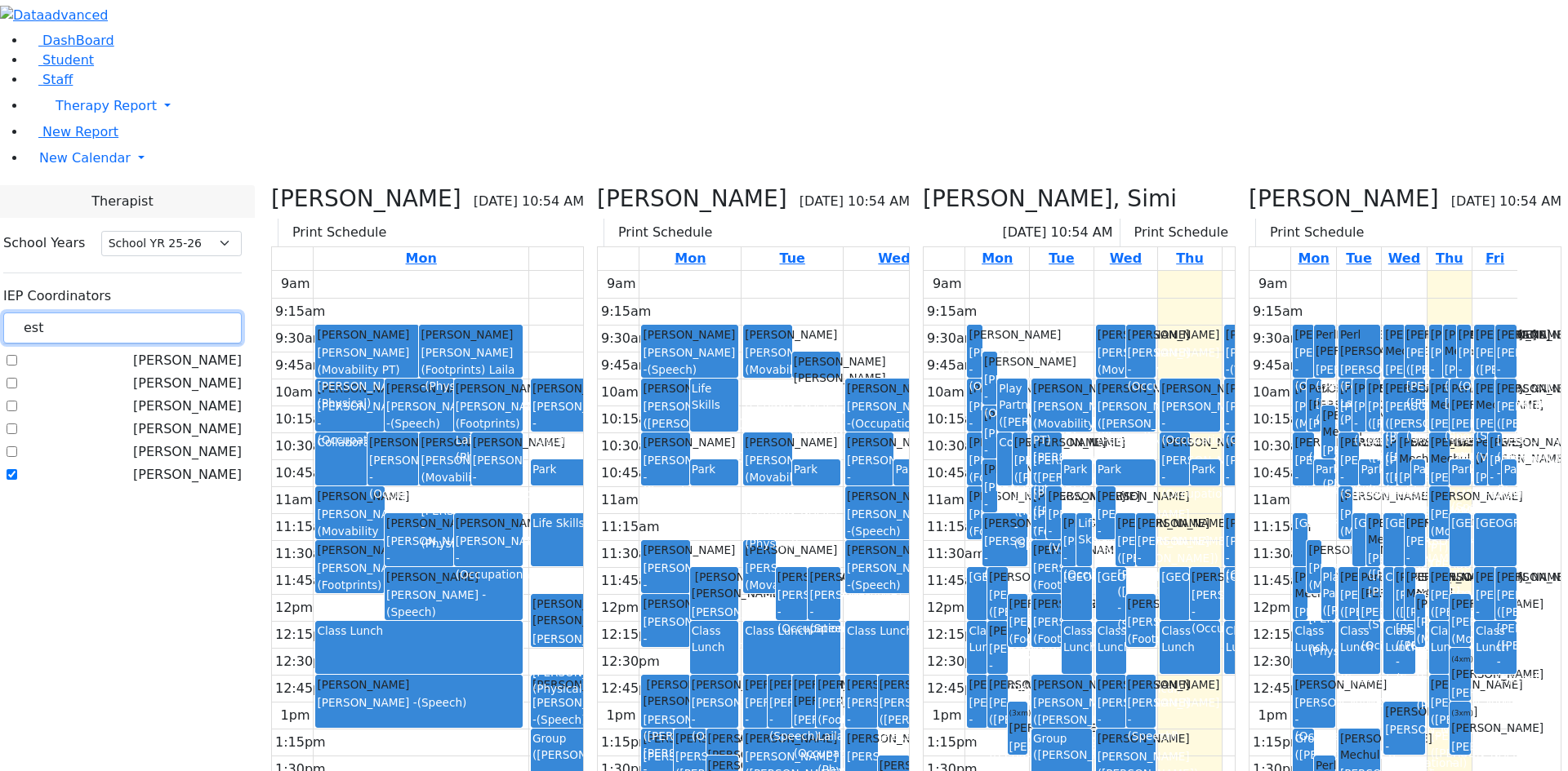
drag, startPoint x: 273, startPoint y: 160, endPoint x: 236, endPoint y: 154, distance: 37.5
click at [236, 312] on input "est" at bounding box center [122, 328] width 238 height 31
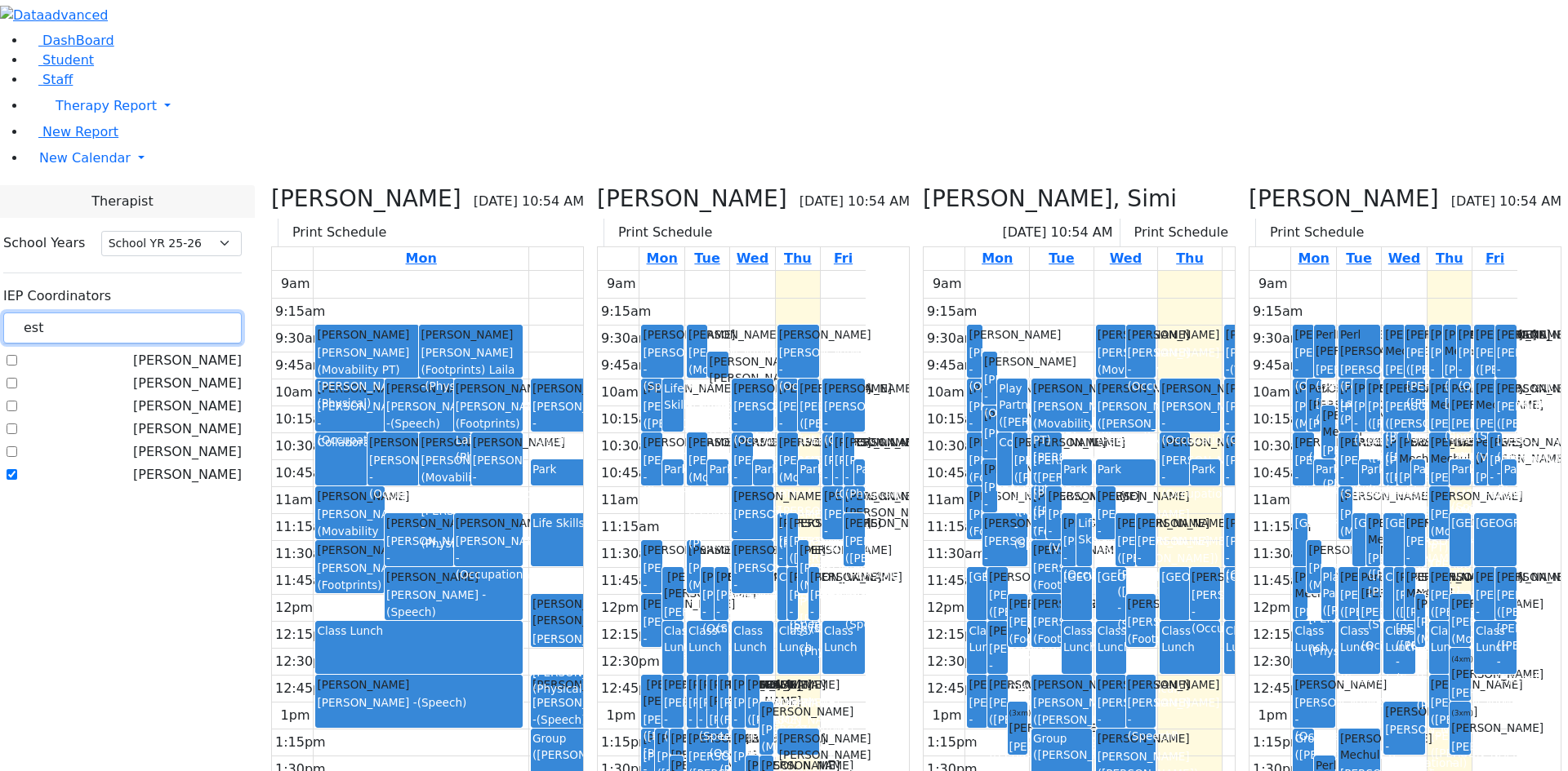
click at [866, 702] on td at bounding box center [752, 715] width 226 height 27
drag, startPoint x: 274, startPoint y: 135, endPoint x: 173, endPoint y: 145, distance: 101.5
click at [189, 218] on div "School Years Select School YR Summer YR 25 School YR 25-26 Summer YR 25 School …" at bounding box center [122, 359] width 264 height 283
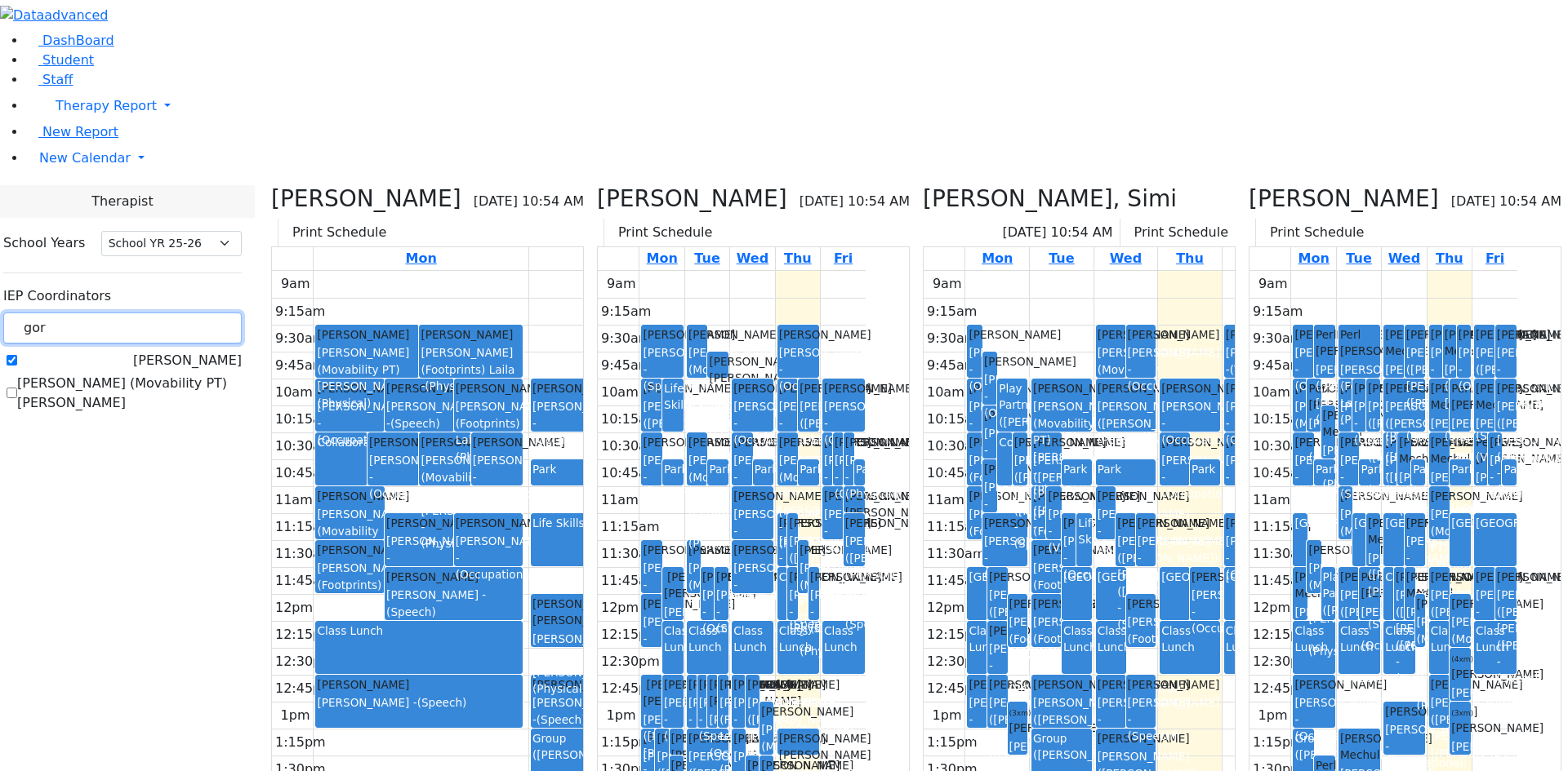
type input "gor"
click at [203, 351] on label "[PERSON_NAME]" at bounding box center [188, 360] width 108 height 19
click at [17, 355] on input "[PERSON_NAME]" at bounding box center [11, 360] width 10 height 10
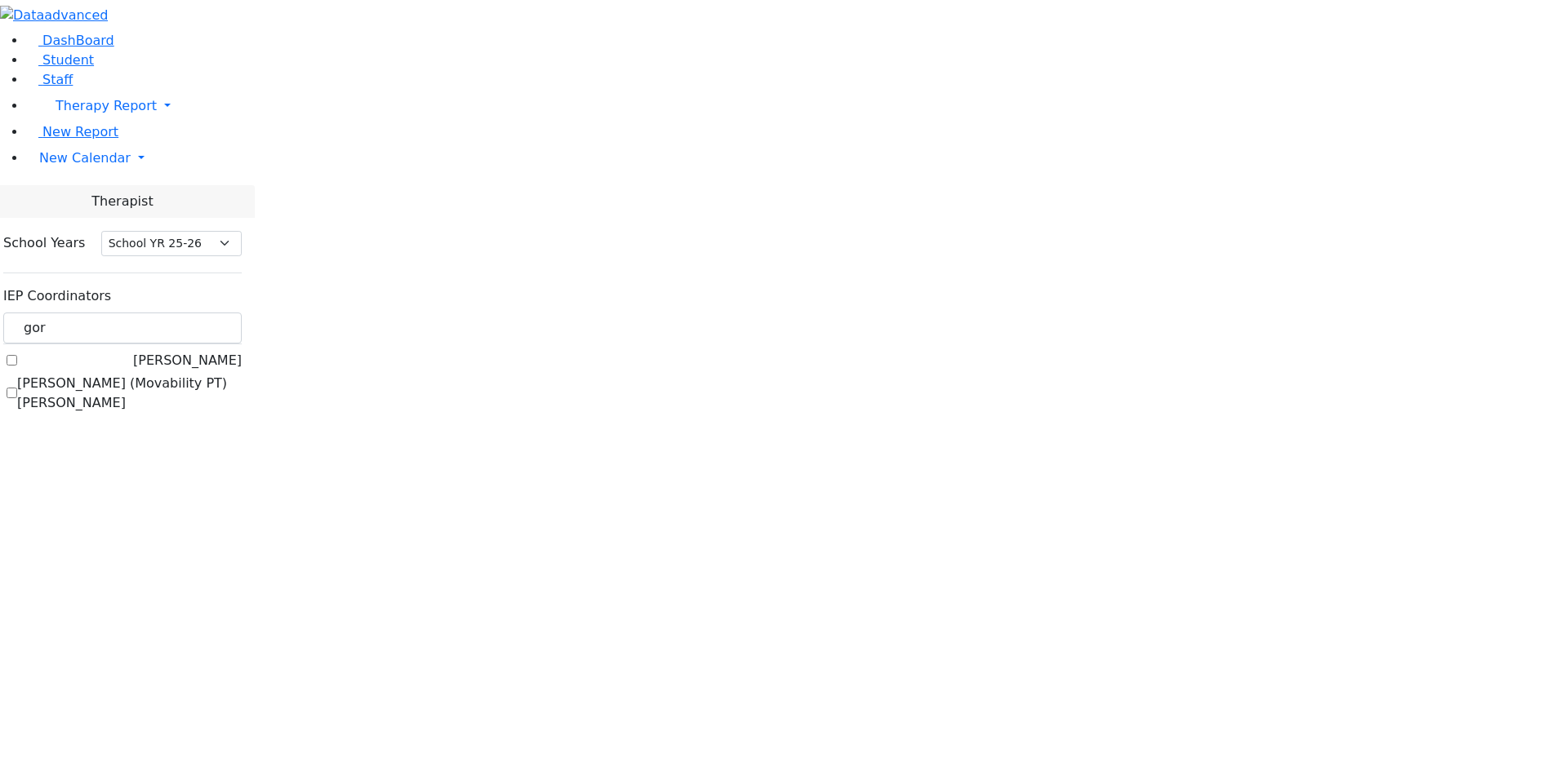
click at [205, 180] on body "Printing Please wait. Remaining time 10 seconds. Print Schedule Options Show Bi…" at bounding box center [784, 215] width 1568 height 429
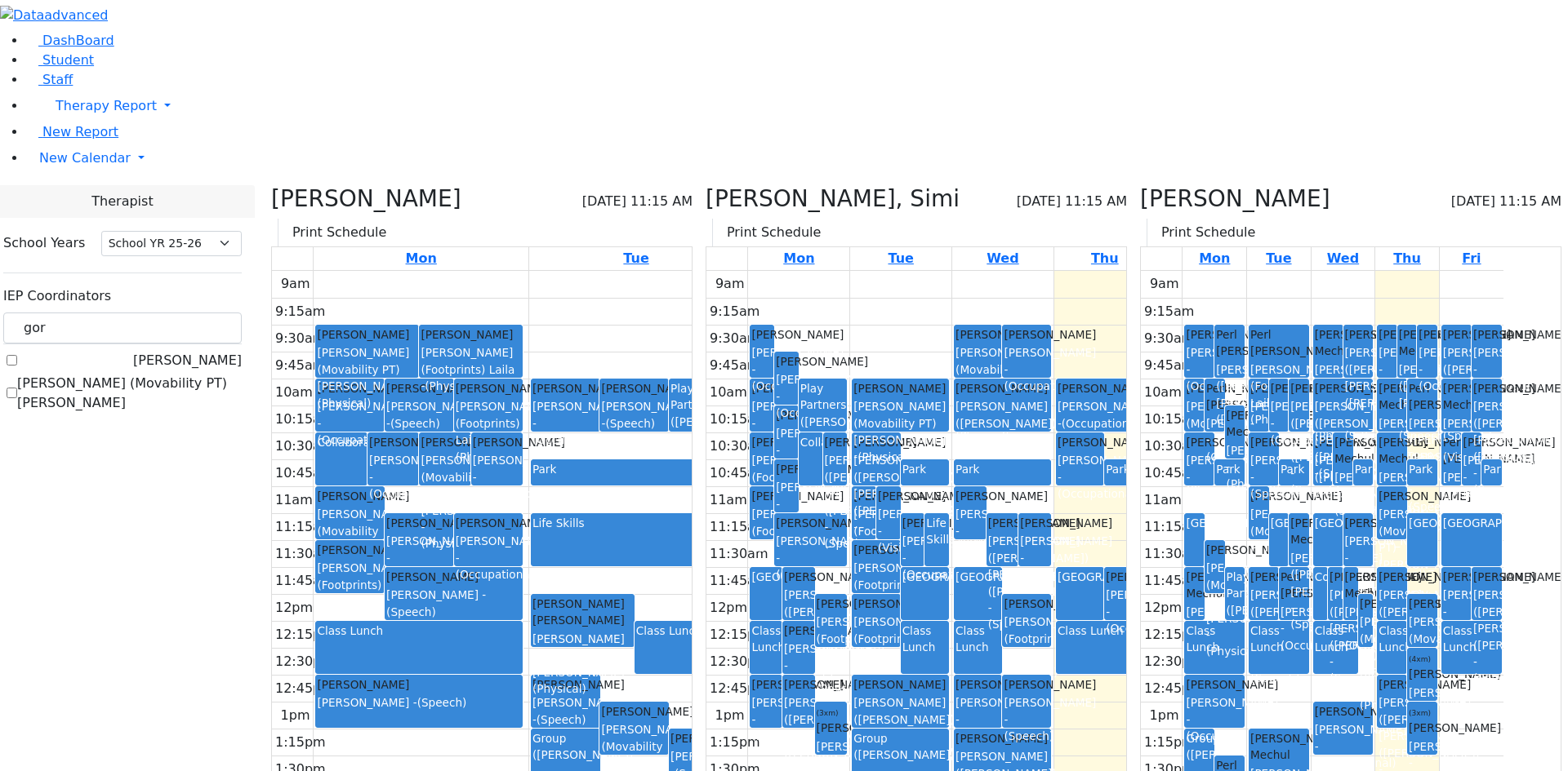
click at [199, 351] on label "[PERSON_NAME]" at bounding box center [188, 360] width 108 height 19
click at [17, 355] on input "[PERSON_NAME]" at bounding box center [11, 360] width 10 height 10
checkbox input "true"
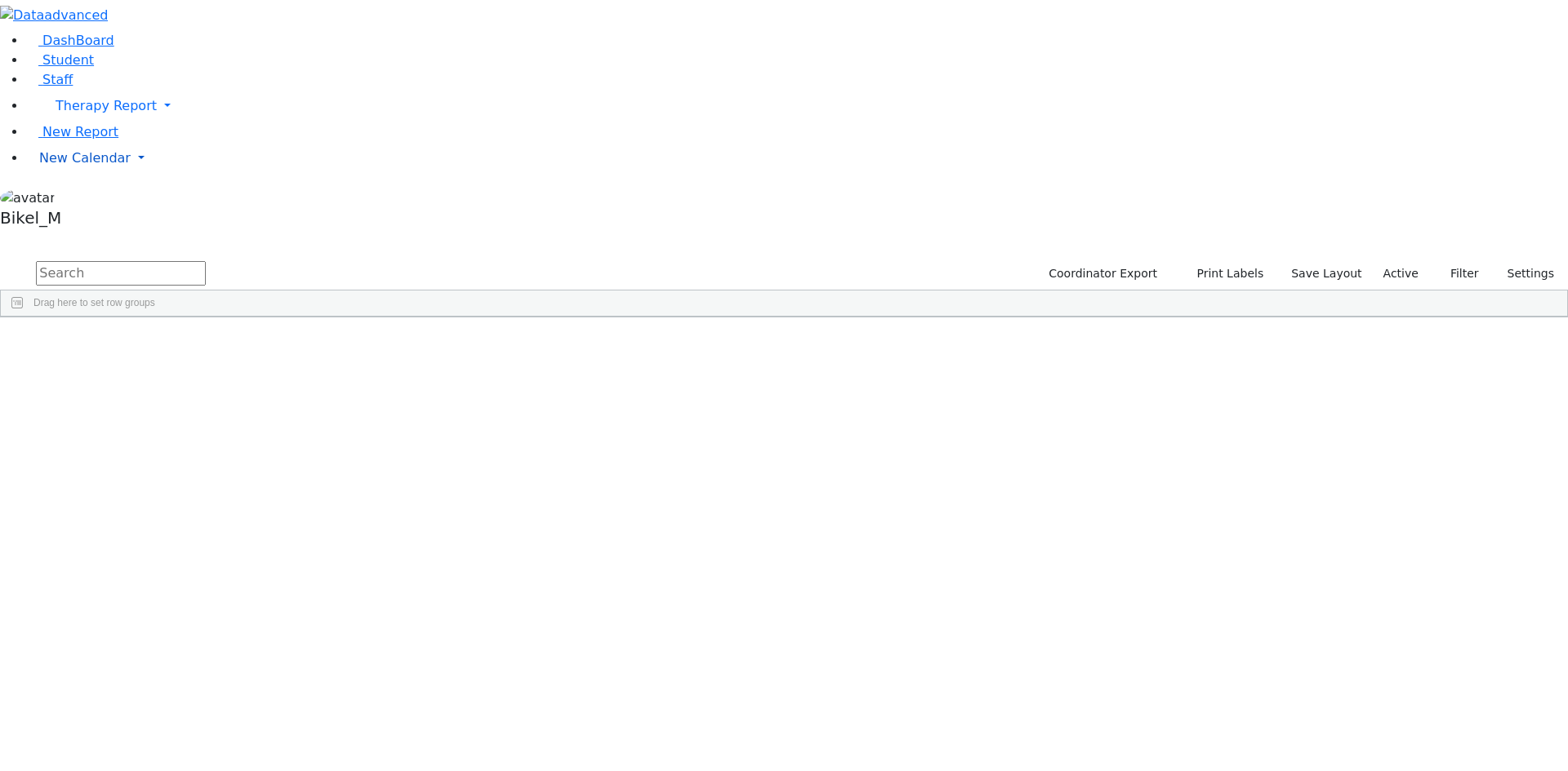
click at [76, 166] on span "New Calendar" at bounding box center [85, 158] width 92 height 16
click at [81, 198] on span "Calendar" at bounding box center [64, 191] width 58 height 16
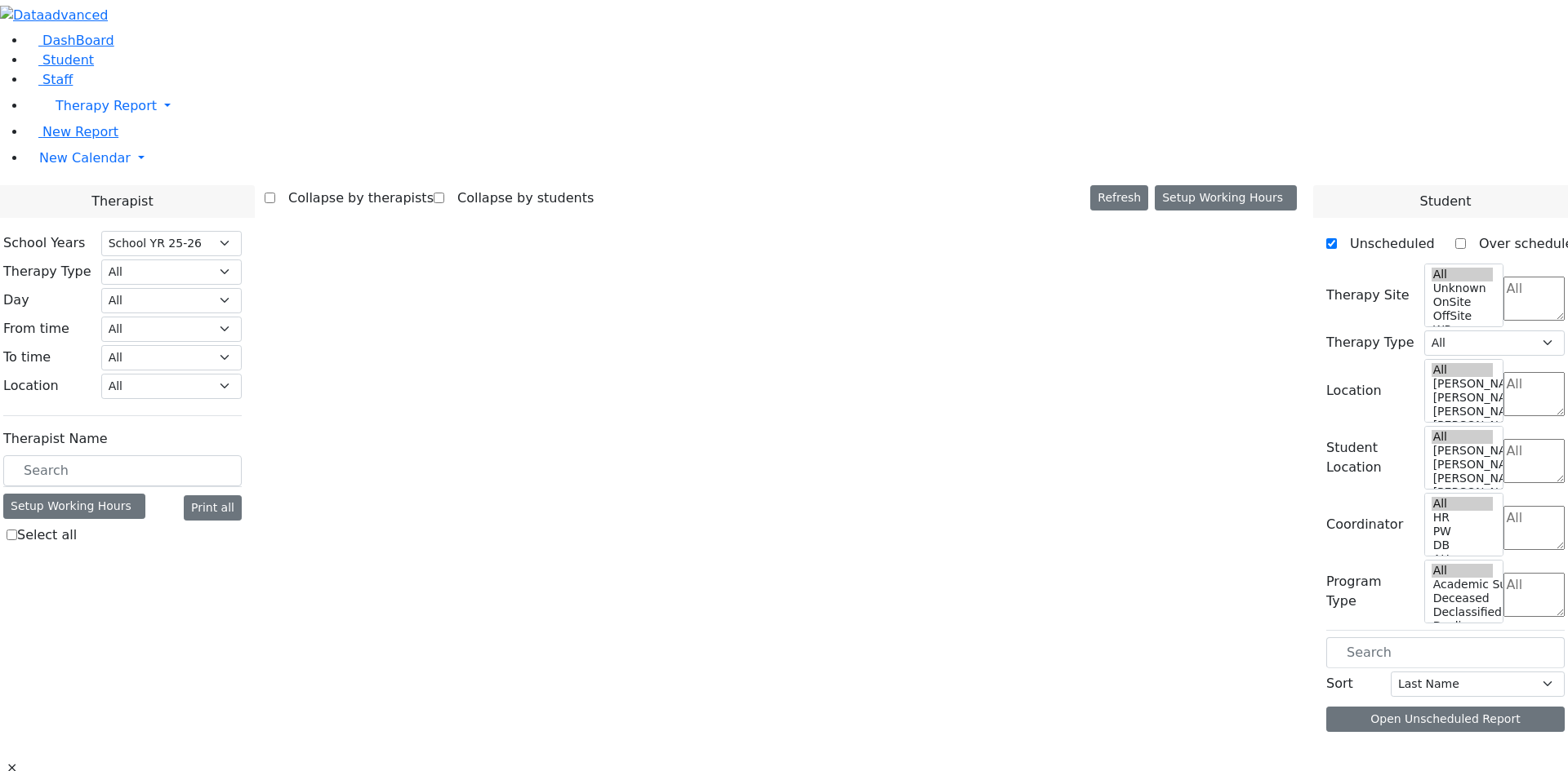
select select "212"
click at [238, 308] on body "Printing Please wait. Remaining time 10 seconds. Print Schedule Options Show Bi…" at bounding box center [784, 405] width 1568 height 810
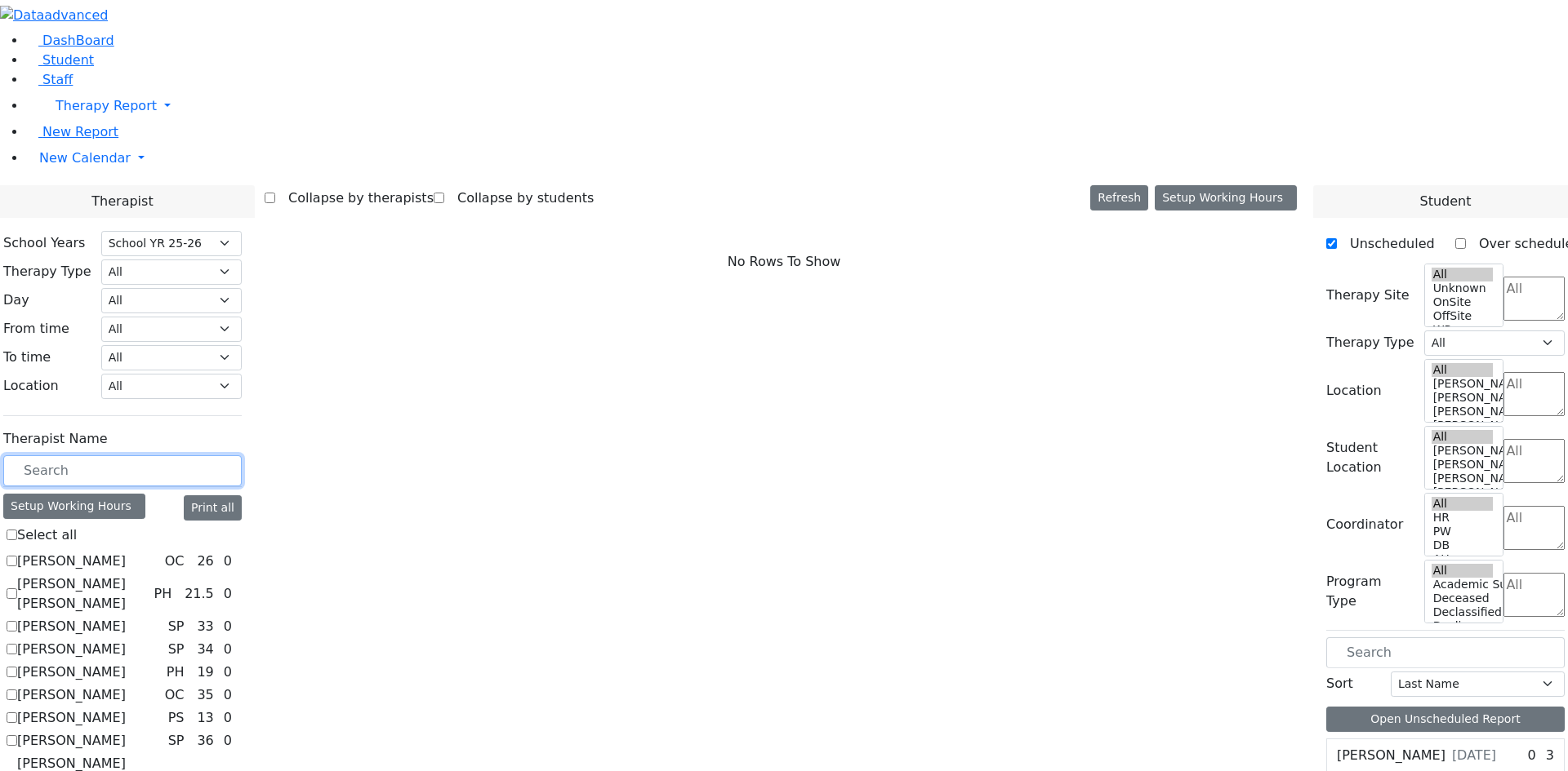
click at [238, 455] on input "text" at bounding box center [122, 471] width 238 height 31
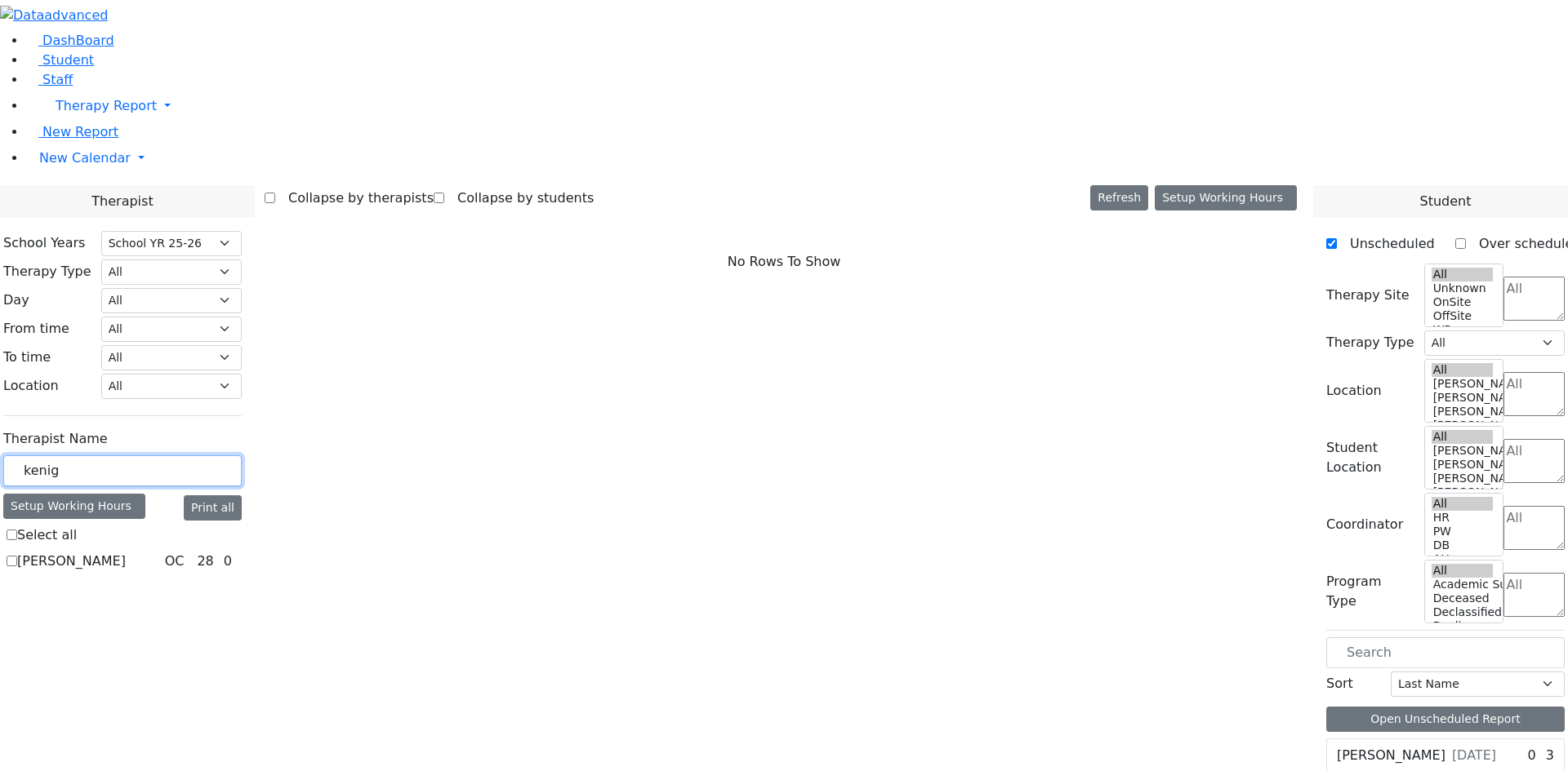
type input "kenig"
click at [126, 552] on label "[PERSON_NAME]" at bounding box center [72, 562] width 108 height 19
click at [17, 556] on input "[PERSON_NAME]" at bounding box center [11, 561] width 10 height 10
checkbox input "true"
select select "1"
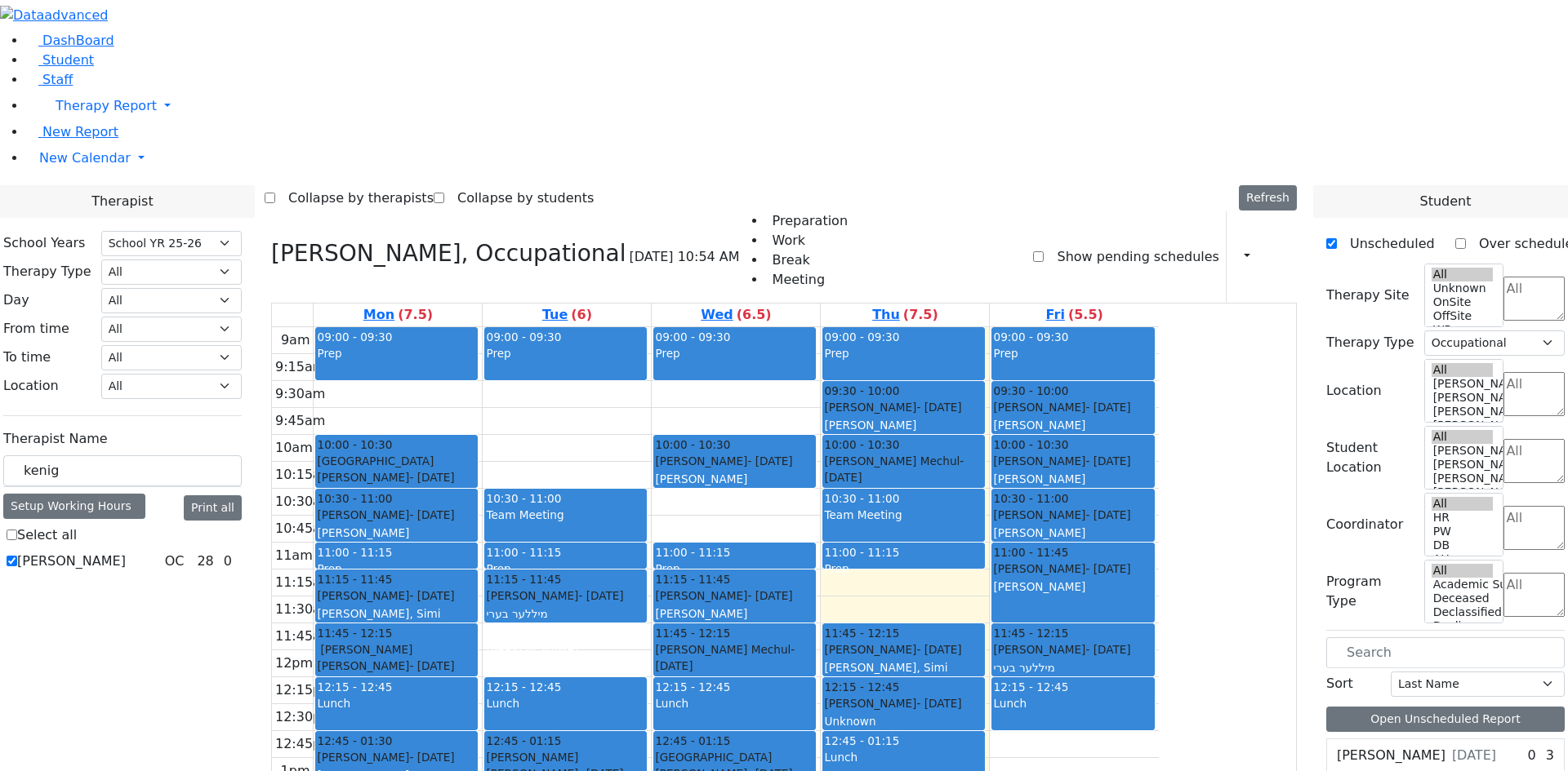
click at [242, 455] on input "kenig" at bounding box center [122, 471] width 238 height 31
drag, startPoint x: 252, startPoint y: 277, endPoint x: 210, endPoint y: 293, distance: 44.9
click at [210, 455] on input "kenig" at bounding box center [122, 471] width 238 height 31
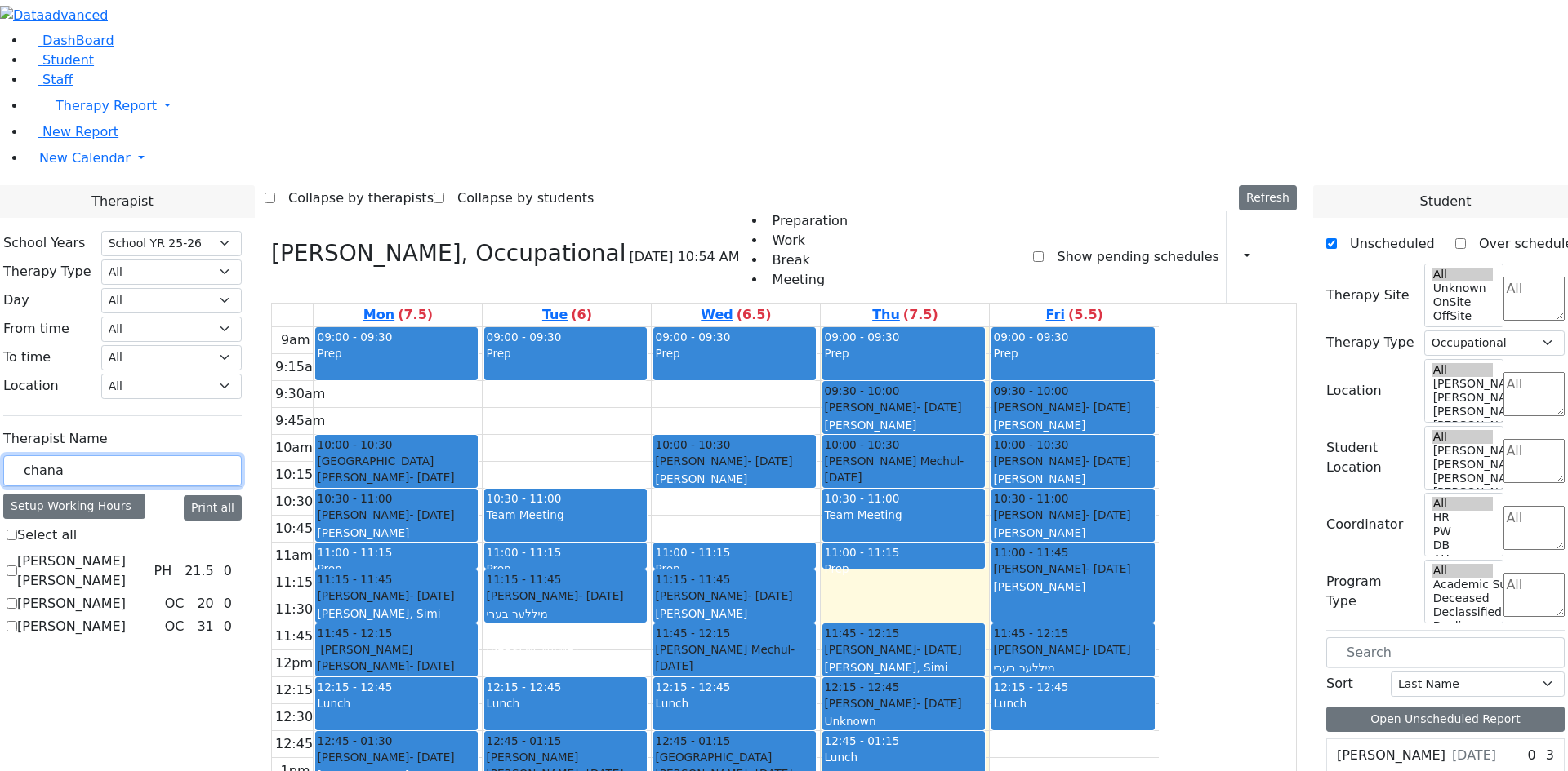
type input "chana"
click at [196, 552] on div "[PERSON_NAME] [PERSON_NAME] PH 21.5 0 [PERSON_NAME] OC 20 0 Van-[PERSON_NAME] O…" at bounding box center [122, 594] width 238 height 85
click at [126, 594] on label "[PERSON_NAME]" at bounding box center [72, 604] width 108 height 19
click at [17, 598] on input "[PERSON_NAME]" at bounding box center [11, 604] width 10 height 10
checkbox input "true"
